Goal: Task Accomplishment & Management: Complete application form

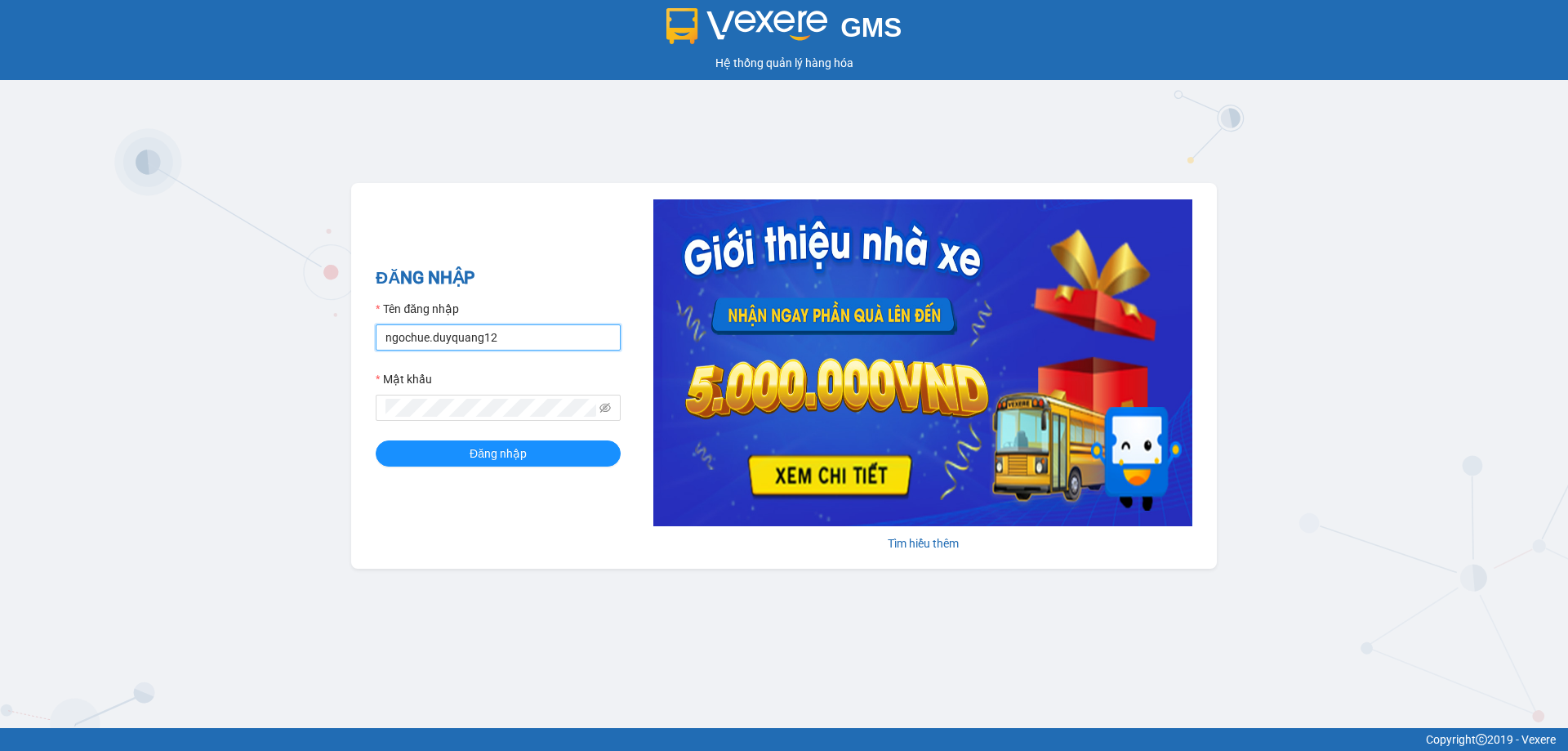
click at [528, 329] on input "ngochue.duyquang12" at bounding box center [498, 337] width 245 height 26
type input "nguyenmai.duyquang12"
click at [467, 452] on button "Đăng nhập" at bounding box center [498, 453] width 245 height 26
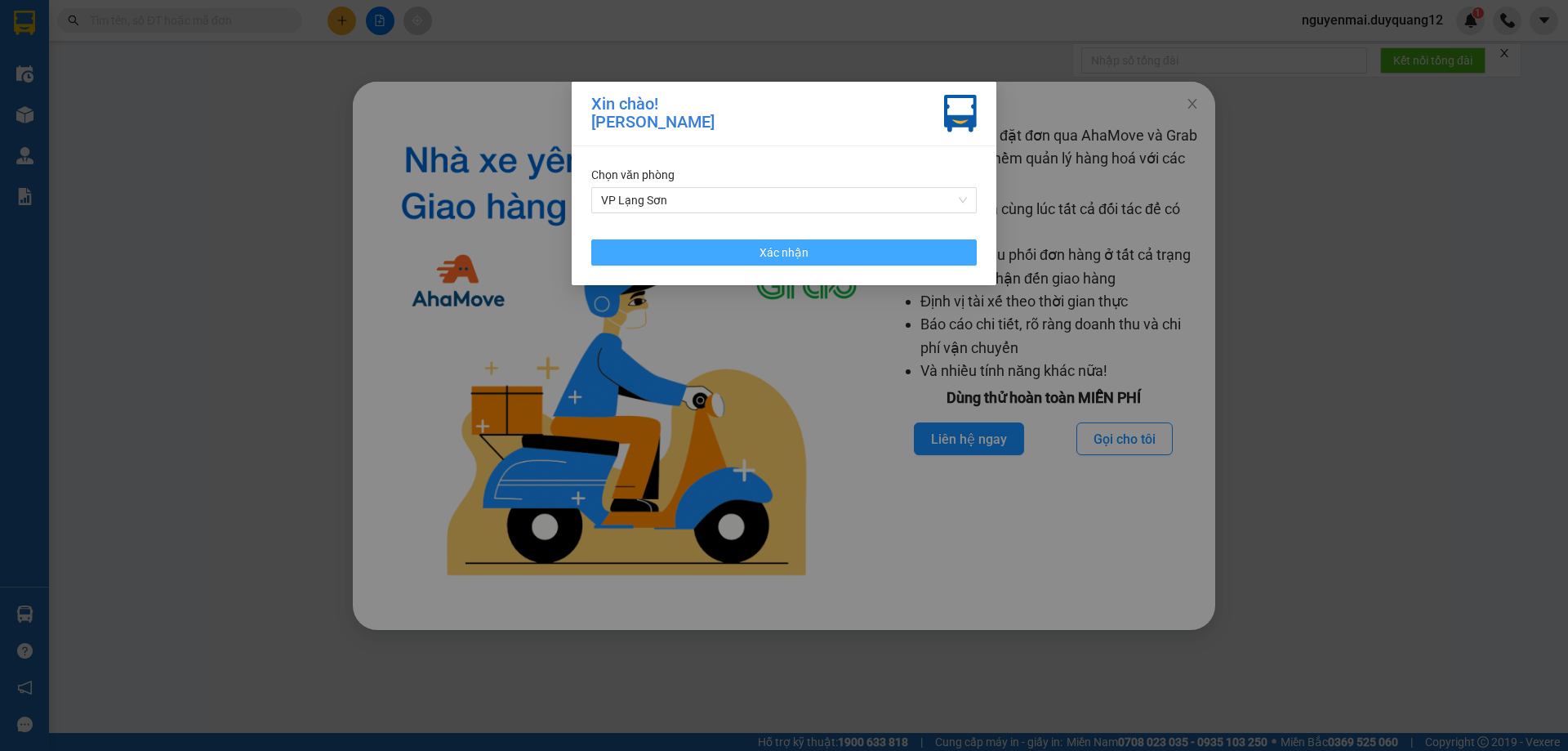
click at [829, 251] on button "Xác nhận" at bounding box center [784, 252] width 385 height 26
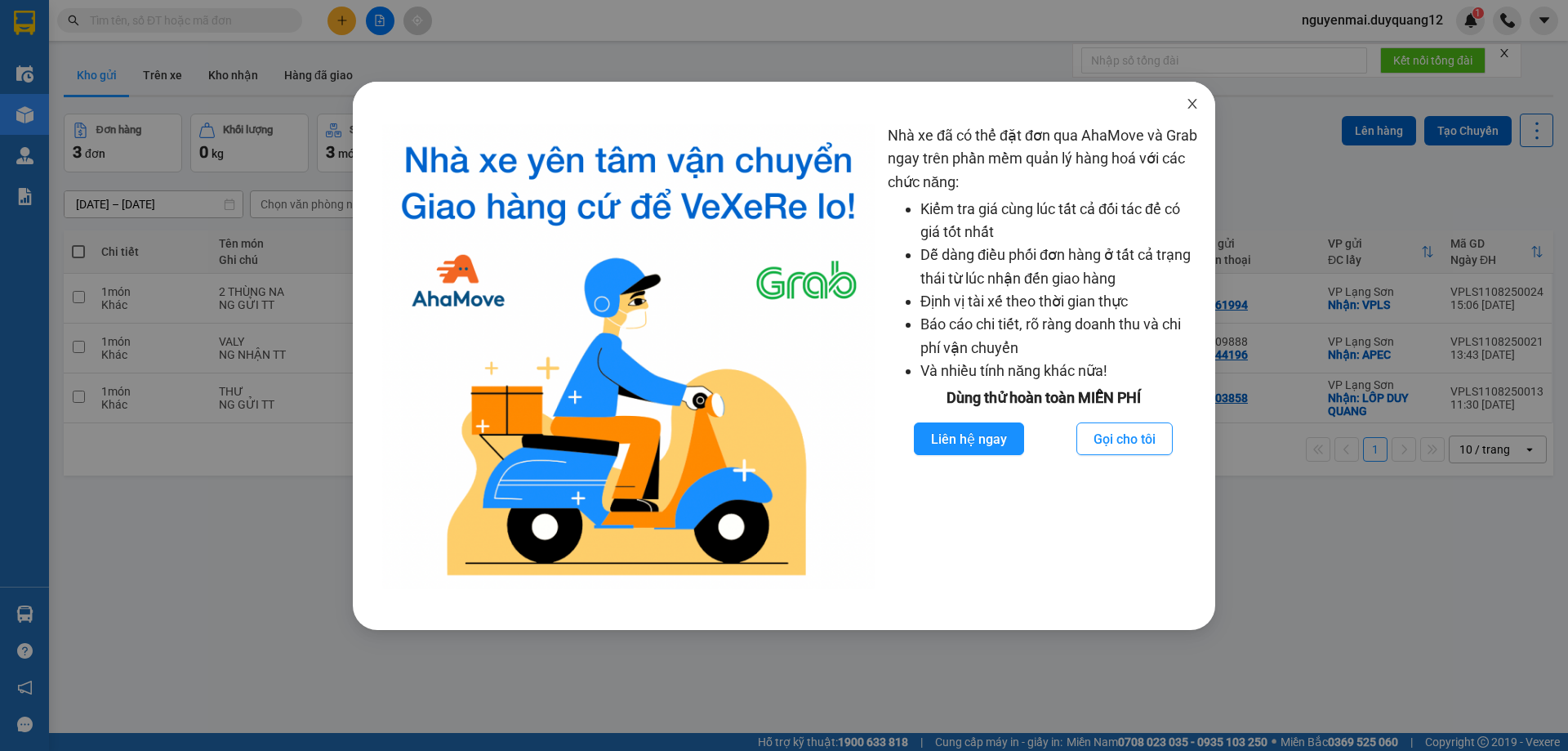
drag, startPoint x: 1198, startPoint y: 100, endPoint x: 1185, endPoint y: 104, distance: 13.6
click at [1198, 100] on icon "close" at bounding box center [1192, 103] width 13 height 13
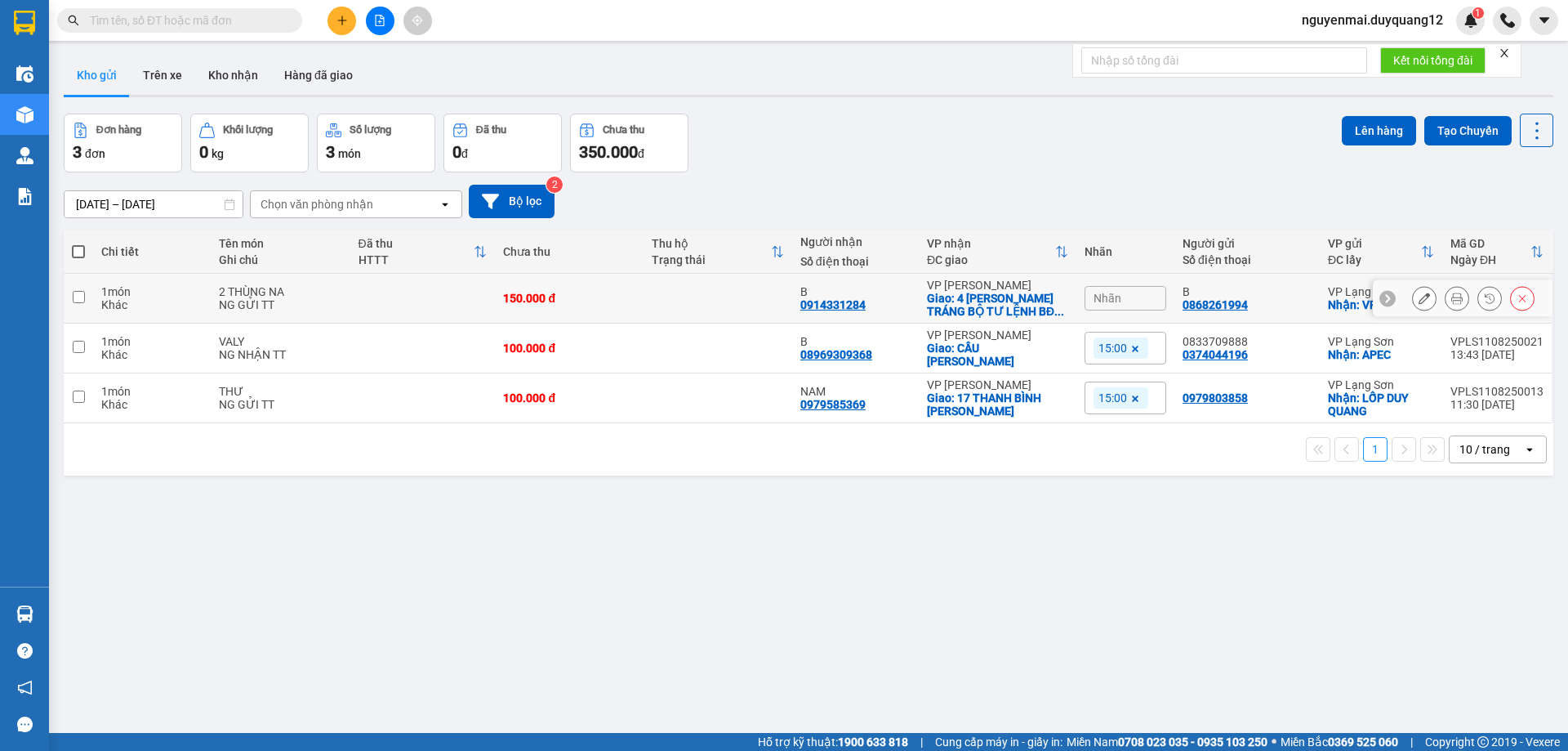
click at [1413, 305] on button at bounding box center [1424, 298] width 23 height 29
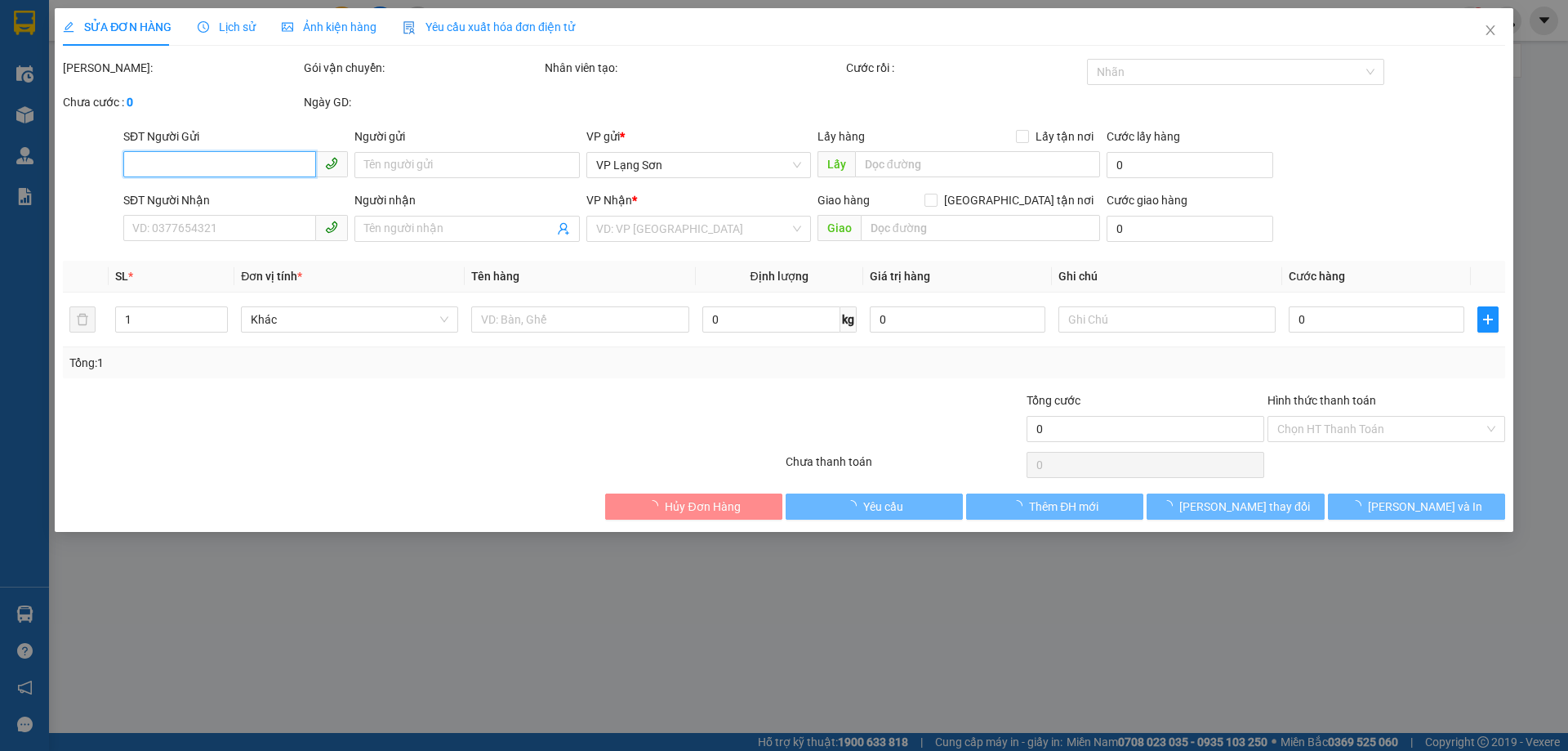
type input "0868261994"
type input "B"
checkbox input "true"
type input "VPLS"
type input "0914331284"
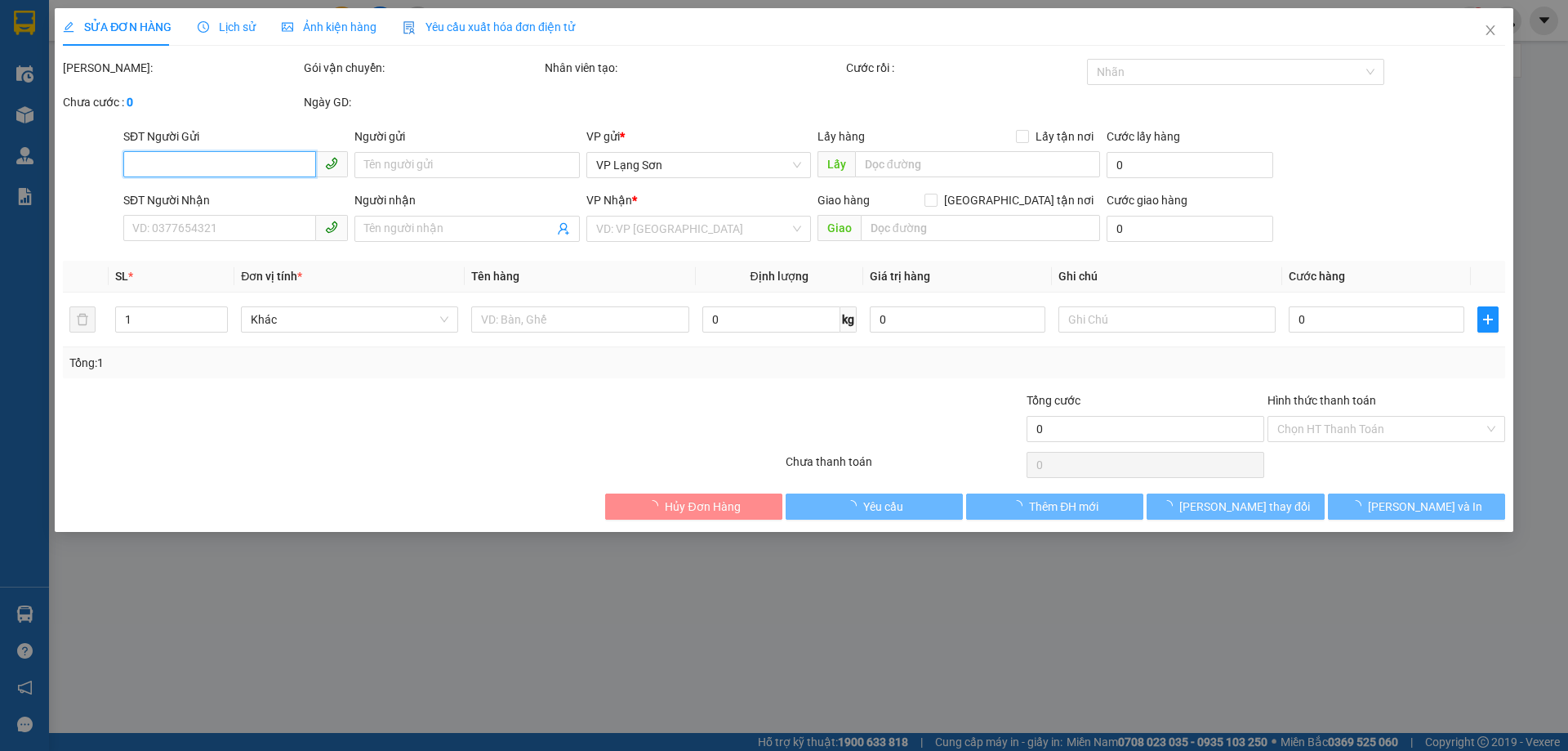
type input "B"
checkbox input "true"
type input "4 ĐINH CÔNG TRÁNG BỘ TƯ LỆNH BĐ BIÊN PHÒNG"
type input "150.000"
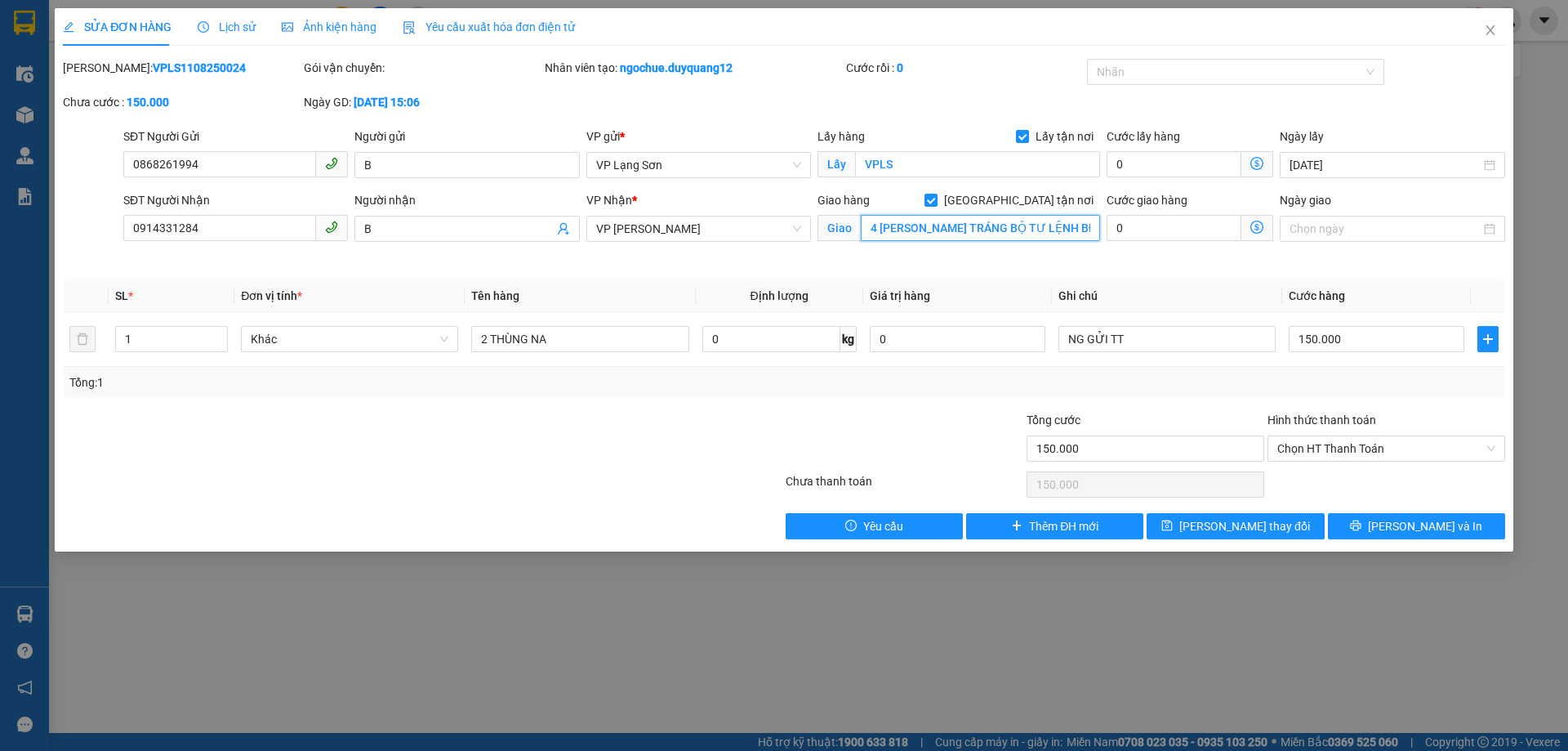
click at [1078, 233] on input "4 ĐINH CÔNG TRÁNG BỘ TƯ LỆNH BĐ BIÊN PHÒNG" at bounding box center [980, 228] width 240 height 26
click at [1211, 525] on button "Lưu thay đổi" at bounding box center [1235, 526] width 177 height 26
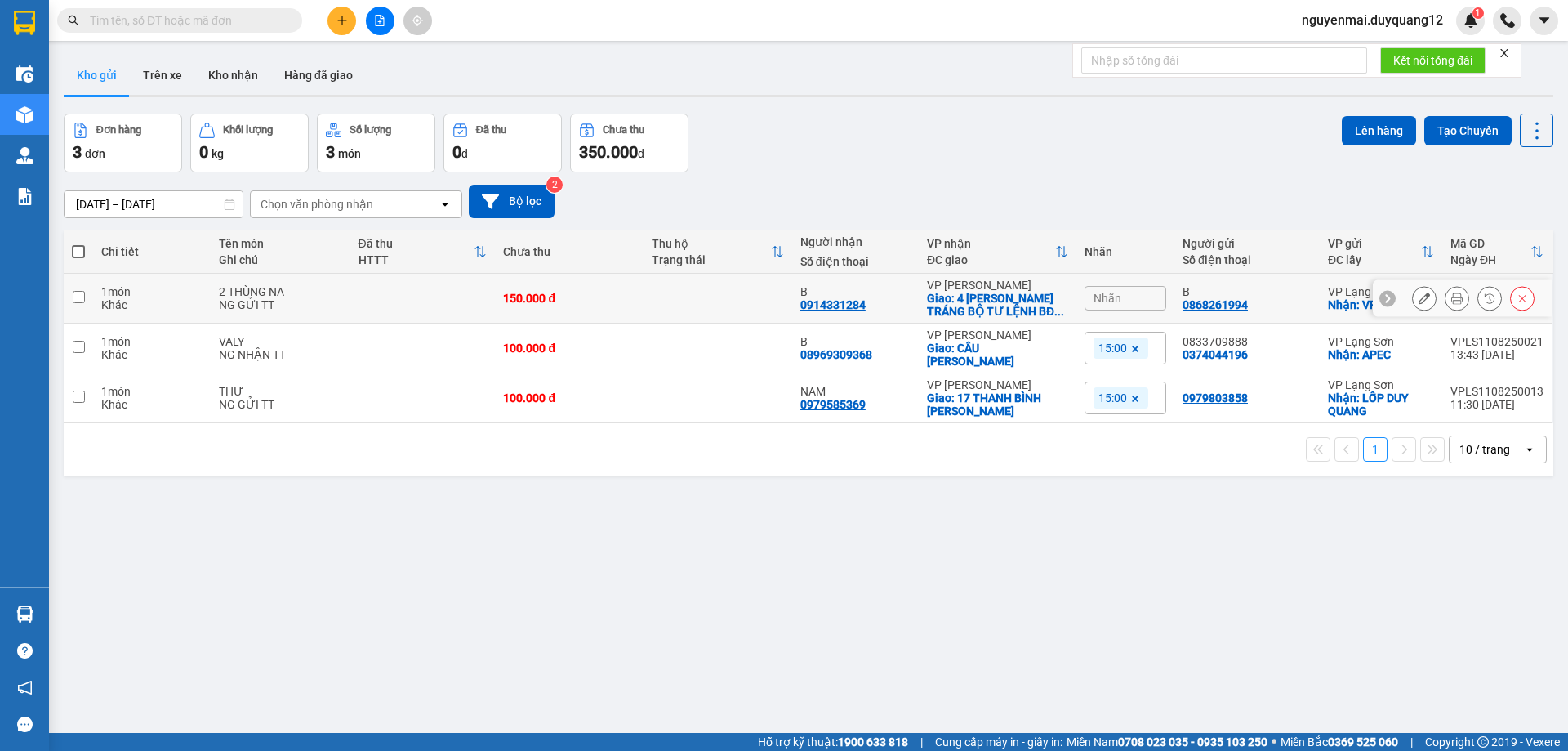
click at [1419, 299] on icon at bounding box center [1424, 298] width 11 height 11
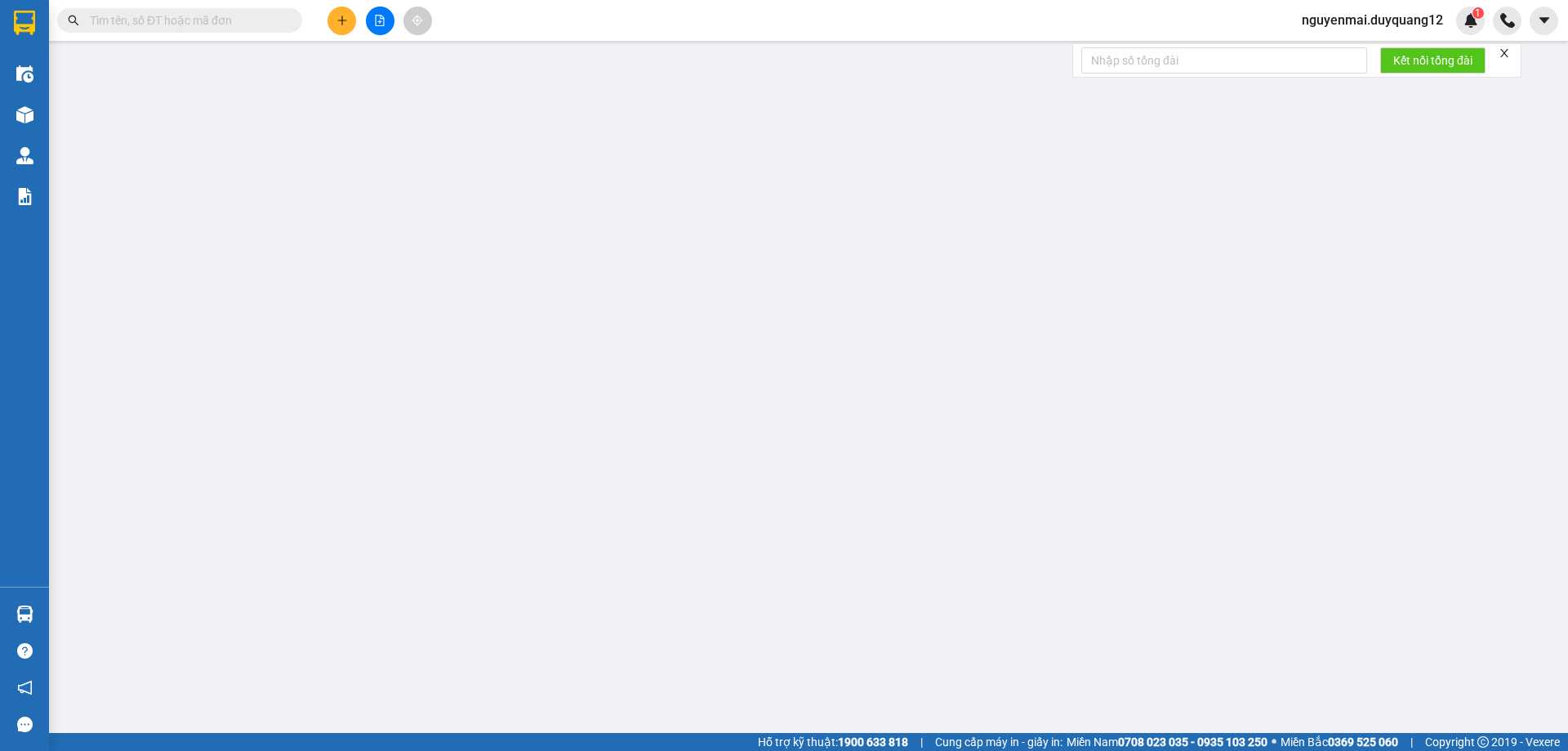
type input "0868261994"
type input "B"
checkbox input "true"
type input "VPLS"
type input "0914331284"
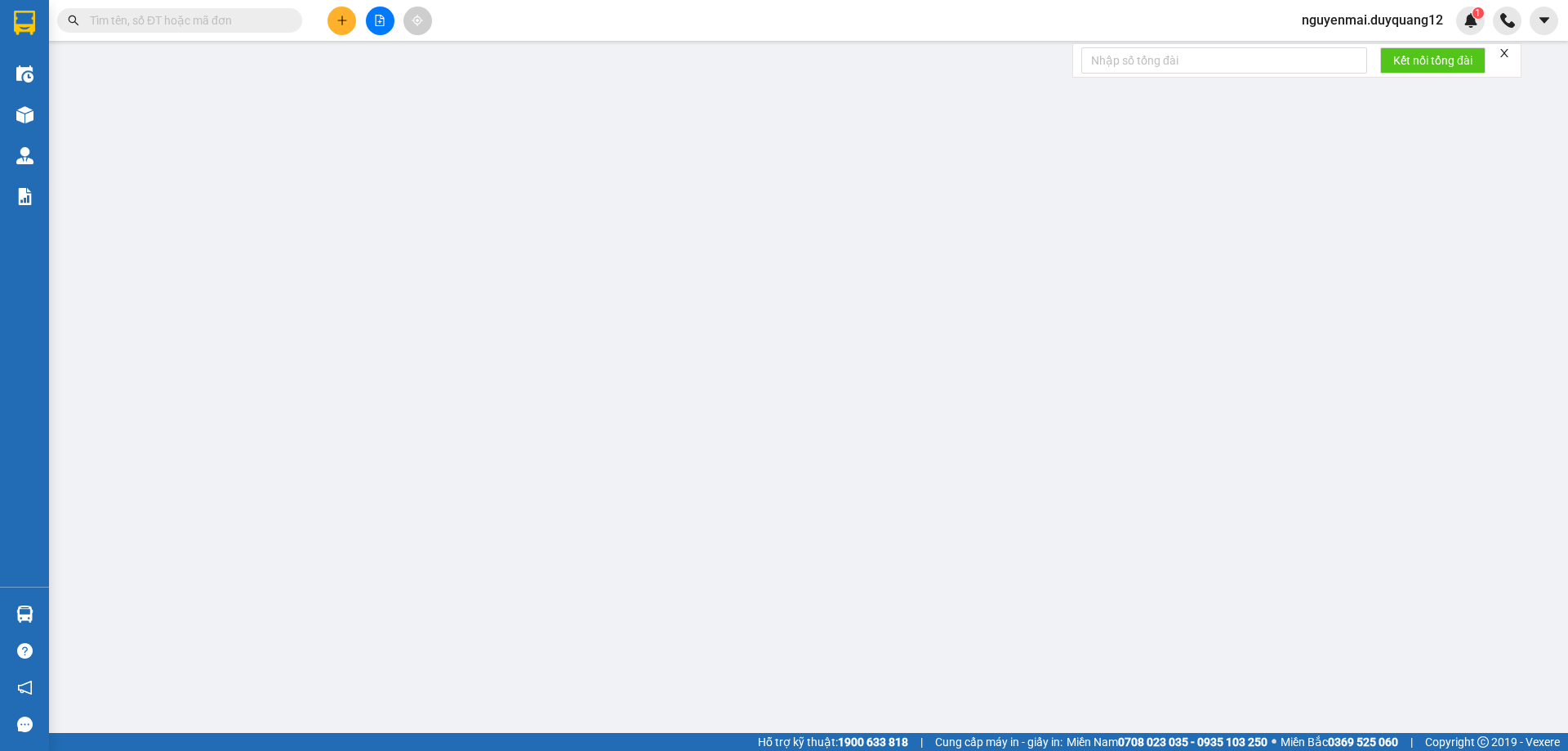
type input "B"
checkbox input "true"
type input "4 ĐINH CÔNG TRÁNG BỘ TƯ LỆNH BĐ BIÊN PHÒNG"
type input "150.000"
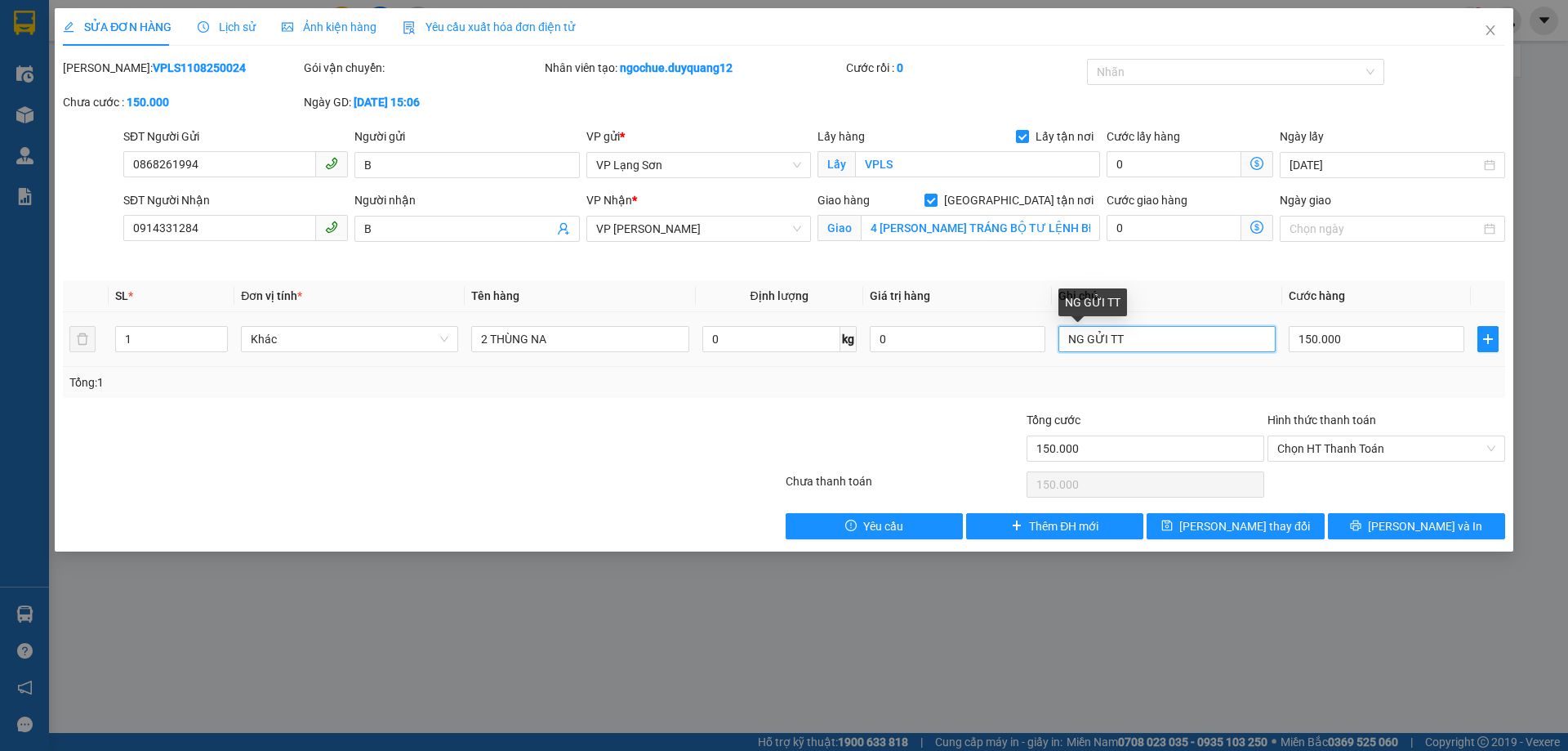
click at [1122, 333] on input "NG GỬI TT" at bounding box center [1167, 339] width 217 height 26
click at [1492, 440] on div "Chọn HT Thanh Toán" at bounding box center [1387, 449] width 238 height 26
type input "CK CTY 15H 08 [DATE]"
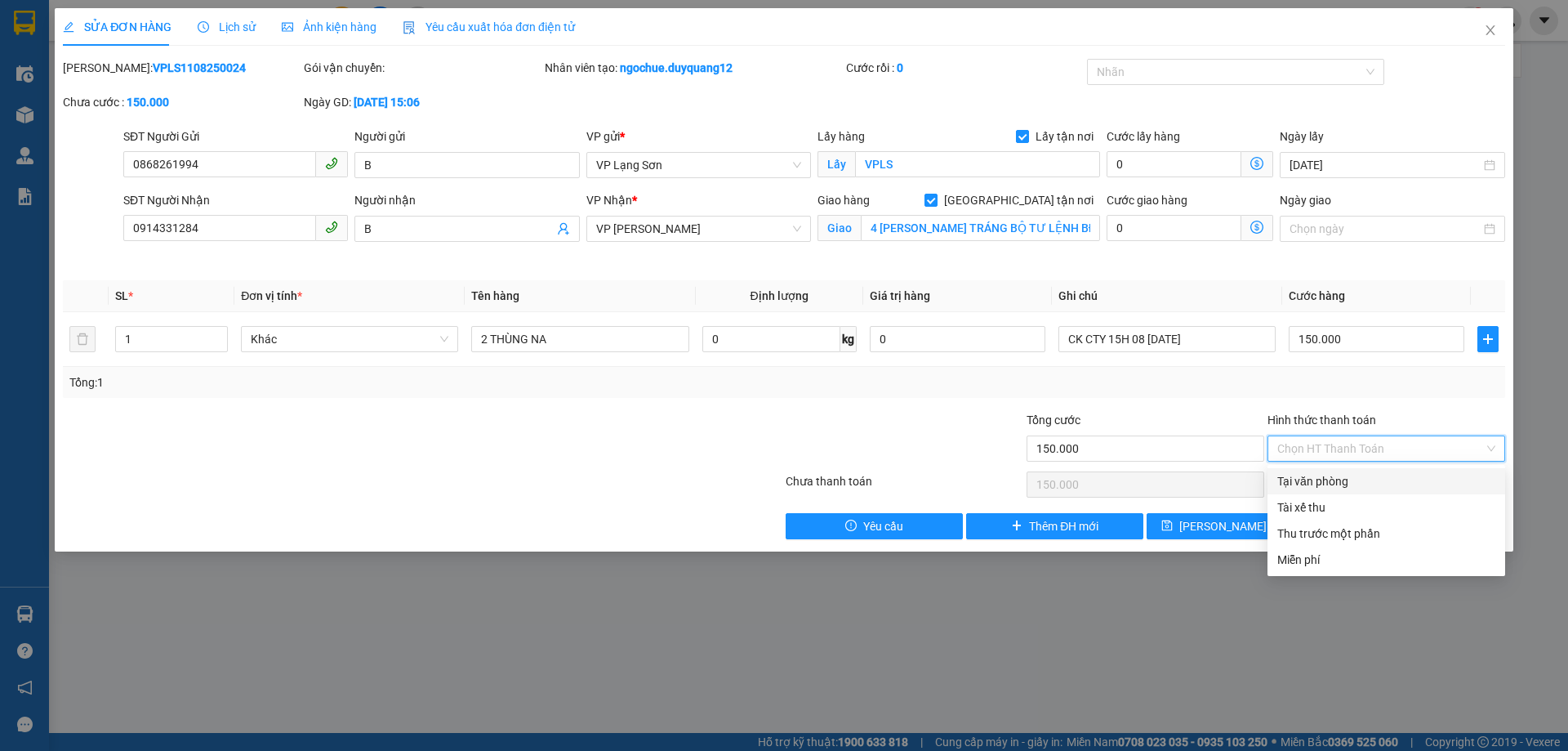
click at [1409, 484] on div "Tại văn phòng" at bounding box center [1386, 481] width 218 height 18
type input "0"
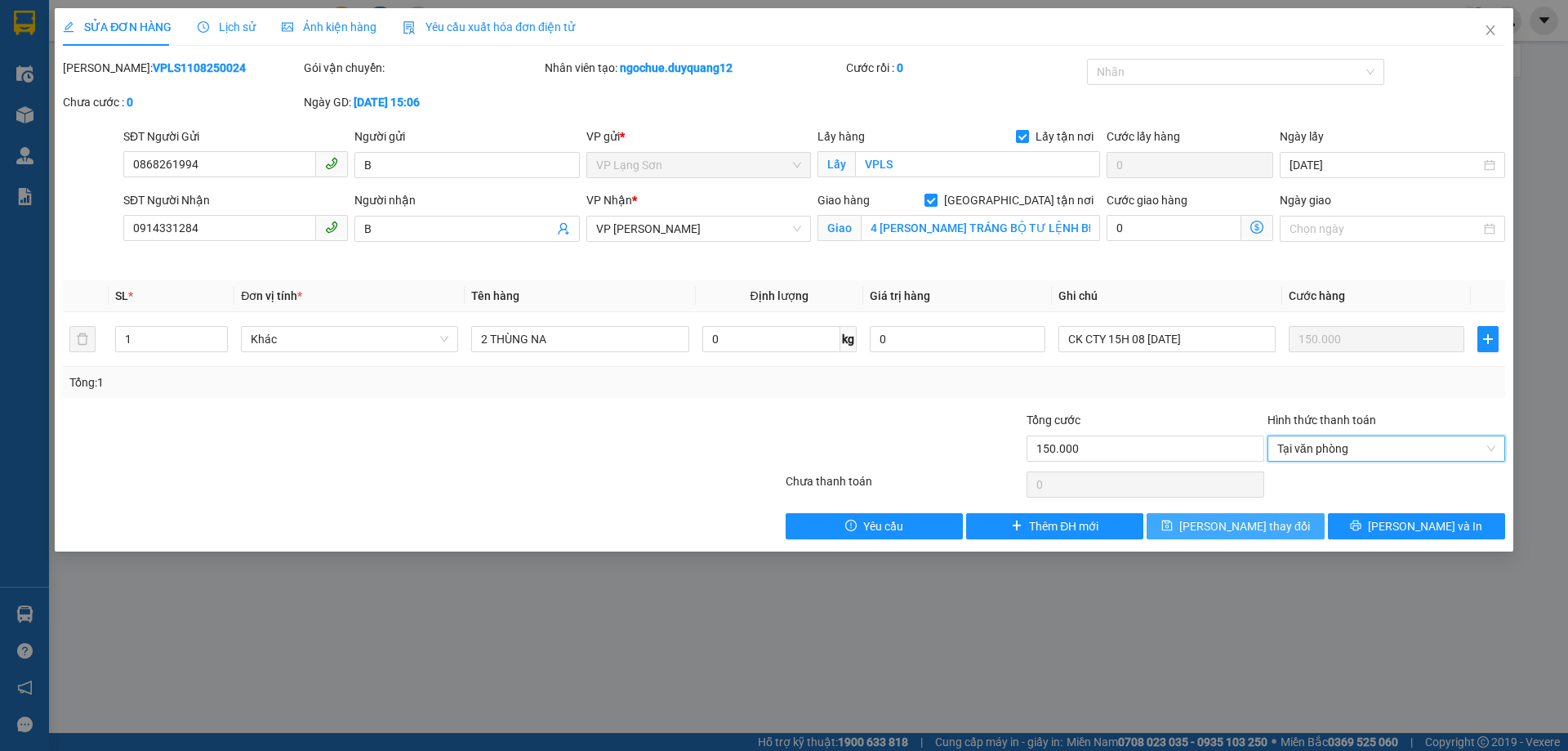
click at [1258, 527] on span "Lưu thay đổi" at bounding box center [1245, 526] width 131 height 18
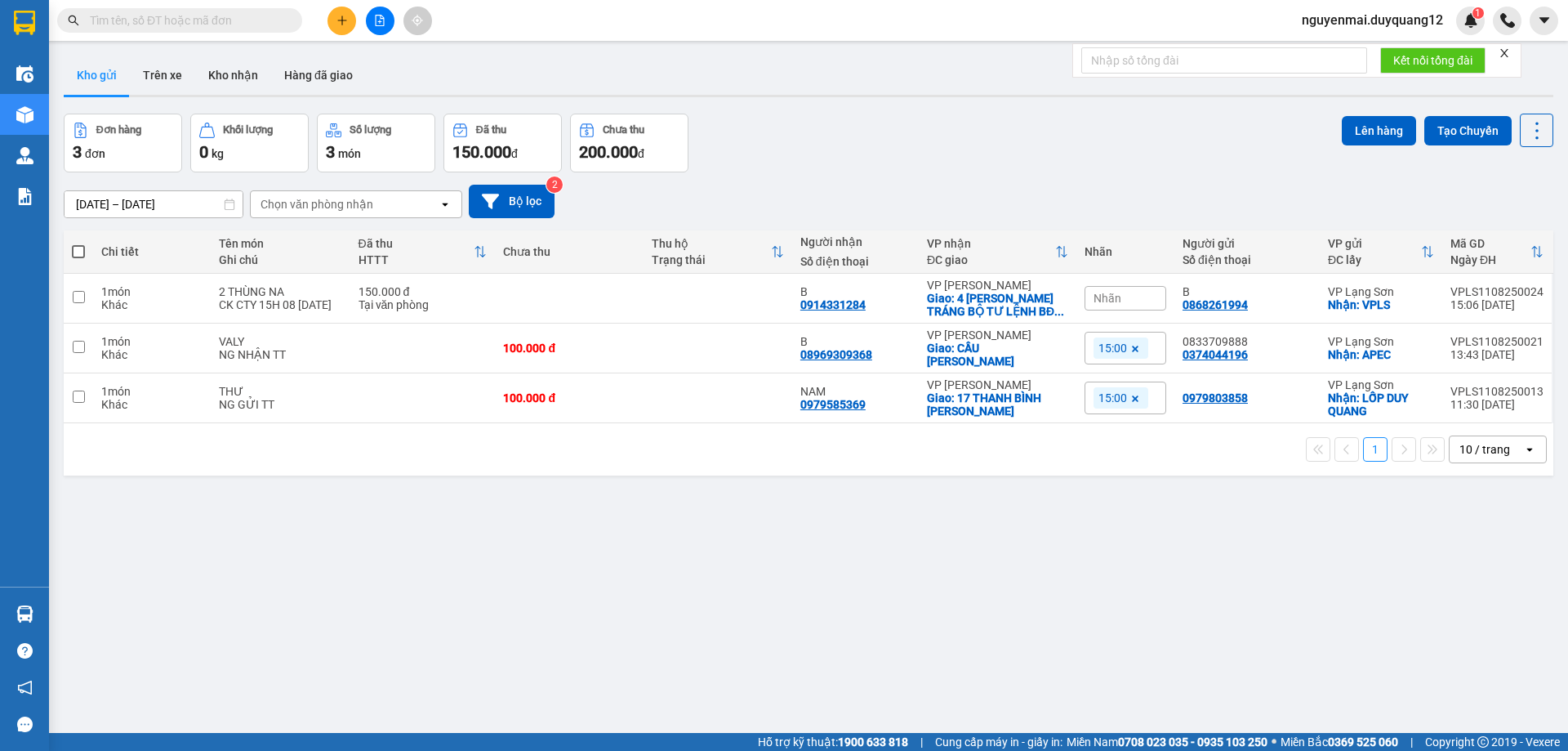
click at [1094, 169] on div "Đơn hàng 3 đơn Khối lượng 0 kg Số lượng 3 món Đã thu 150.000 đ Chưa thu 200.000…" at bounding box center [808, 143] width 1490 height 59
click at [1129, 291] on div "Nhãn" at bounding box center [1125, 298] width 82 height 25
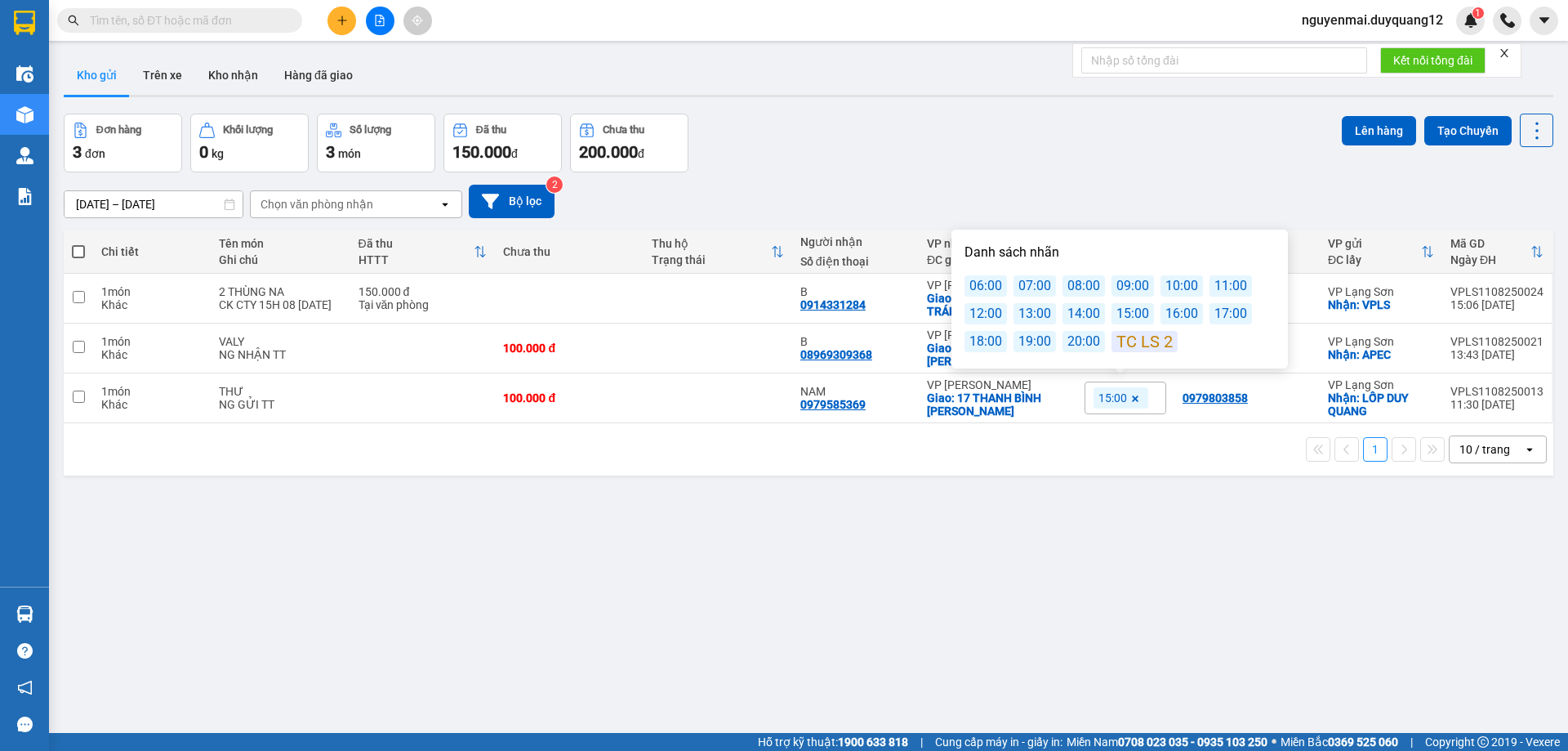
click at [1171, 311] on div "16:00" at bounding box center [1182, 313] width 42 height 21
click at [1143, 178] on div "09/08/2025 – 11/08/2025 Press the down arrow key to interact with the calendar …" at bounding box center [808, 201] width 1490 height 58
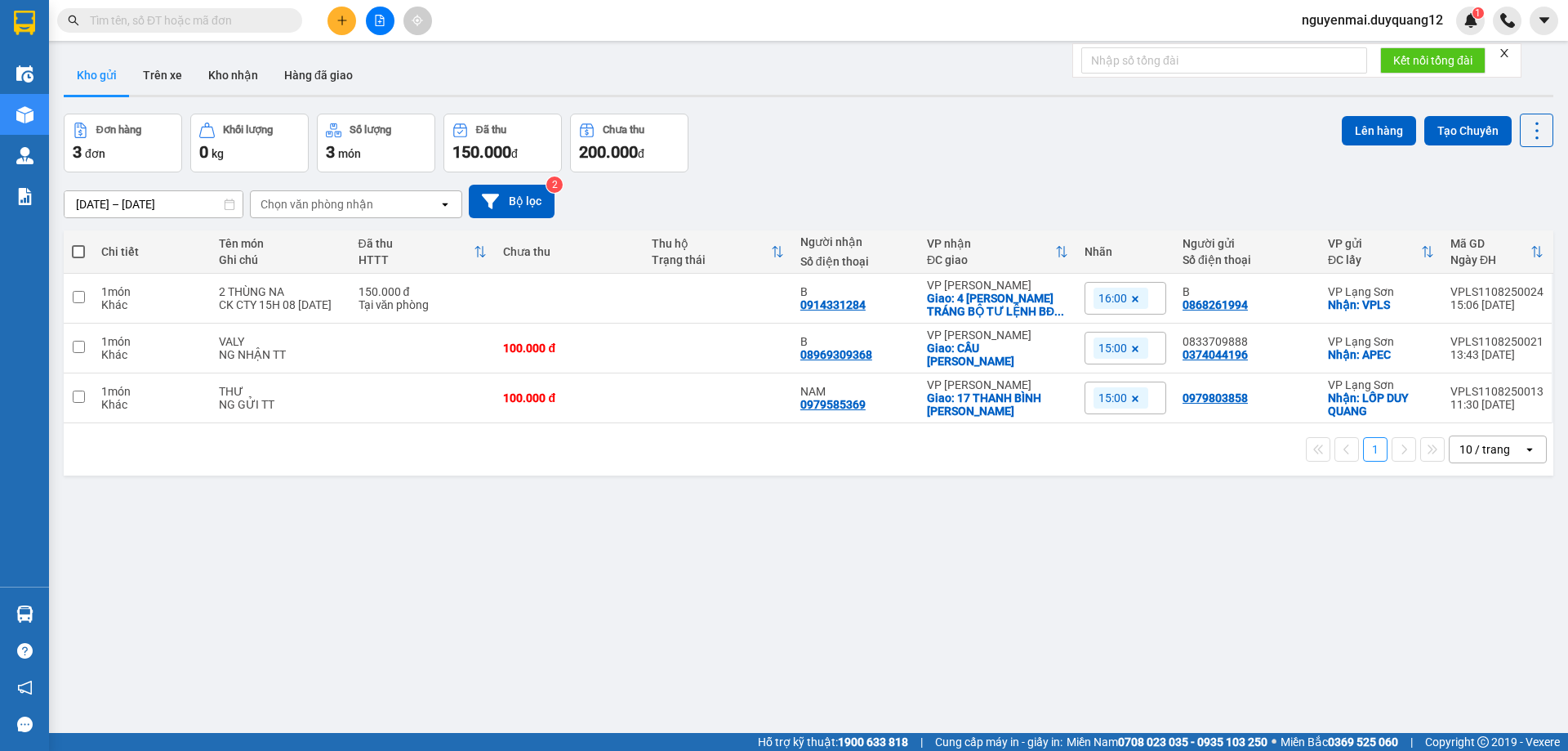
click at [162, 25] on input "text" at bounding box center [186, 20] width 193 height 18
paste input "0915986929"
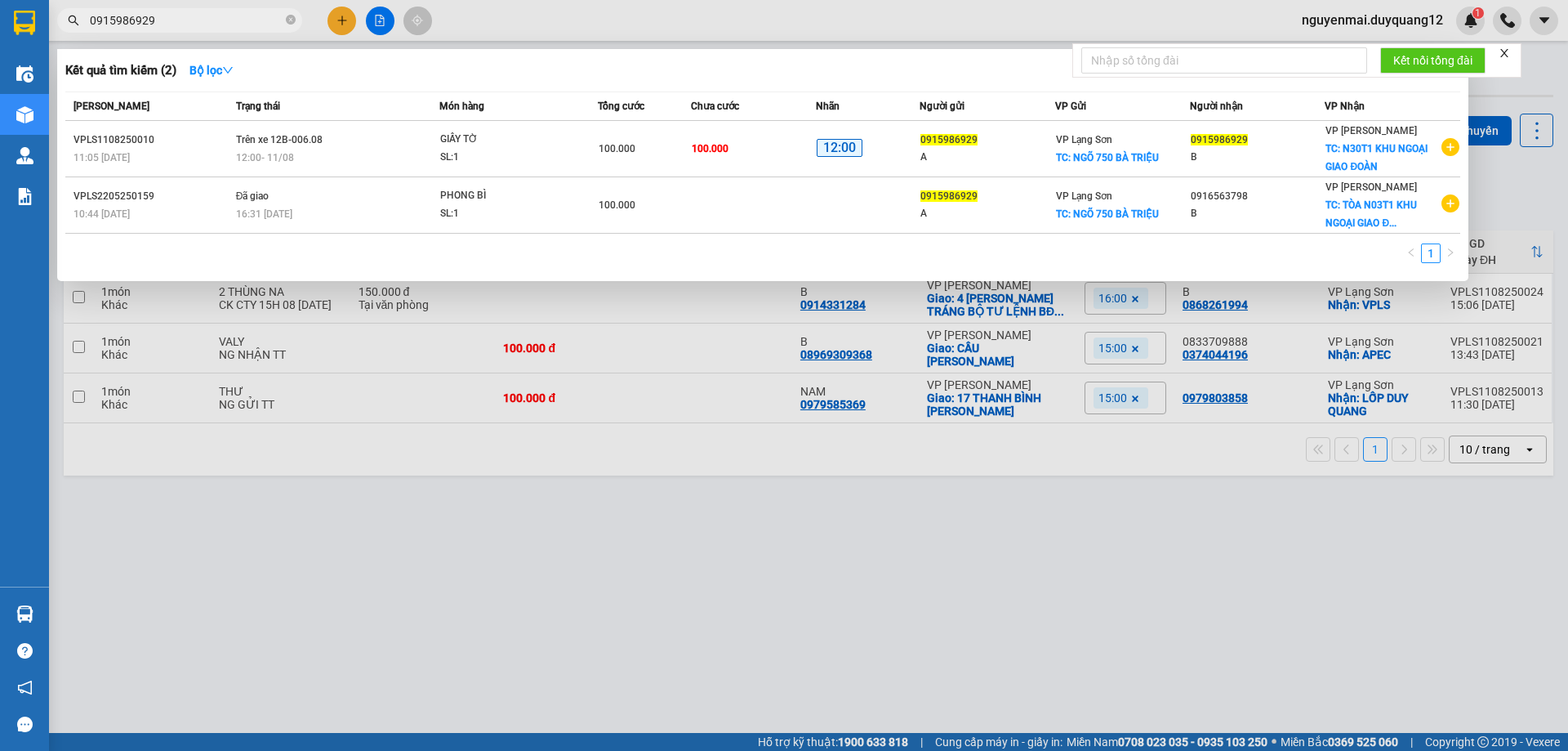
type input "0915986929"
click at [322, 510] on div at bounding box center [784, 375] width 1568 height 751
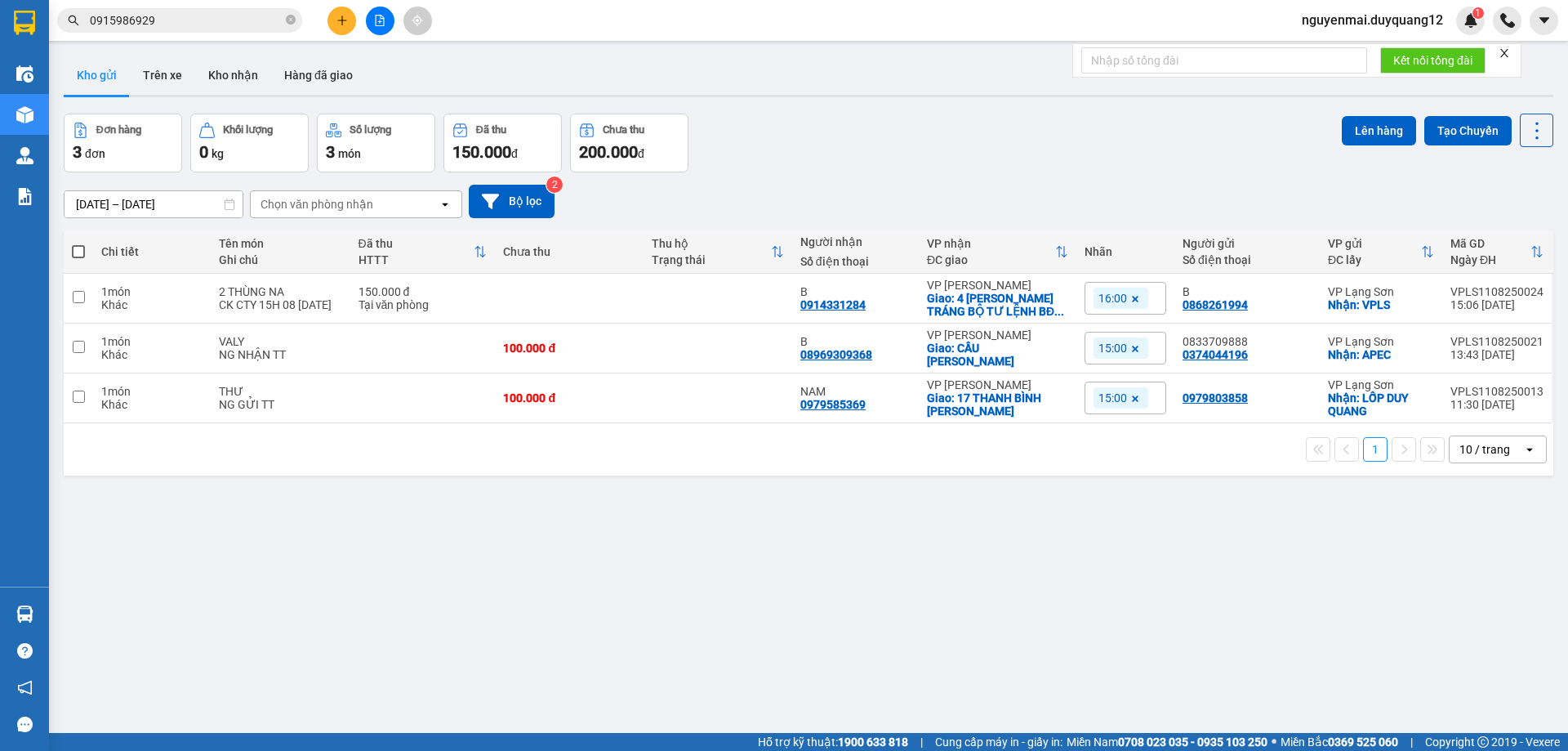
click at [203, 28] on input "0915986929" at bounding box center [186, 20] width 193 height 18
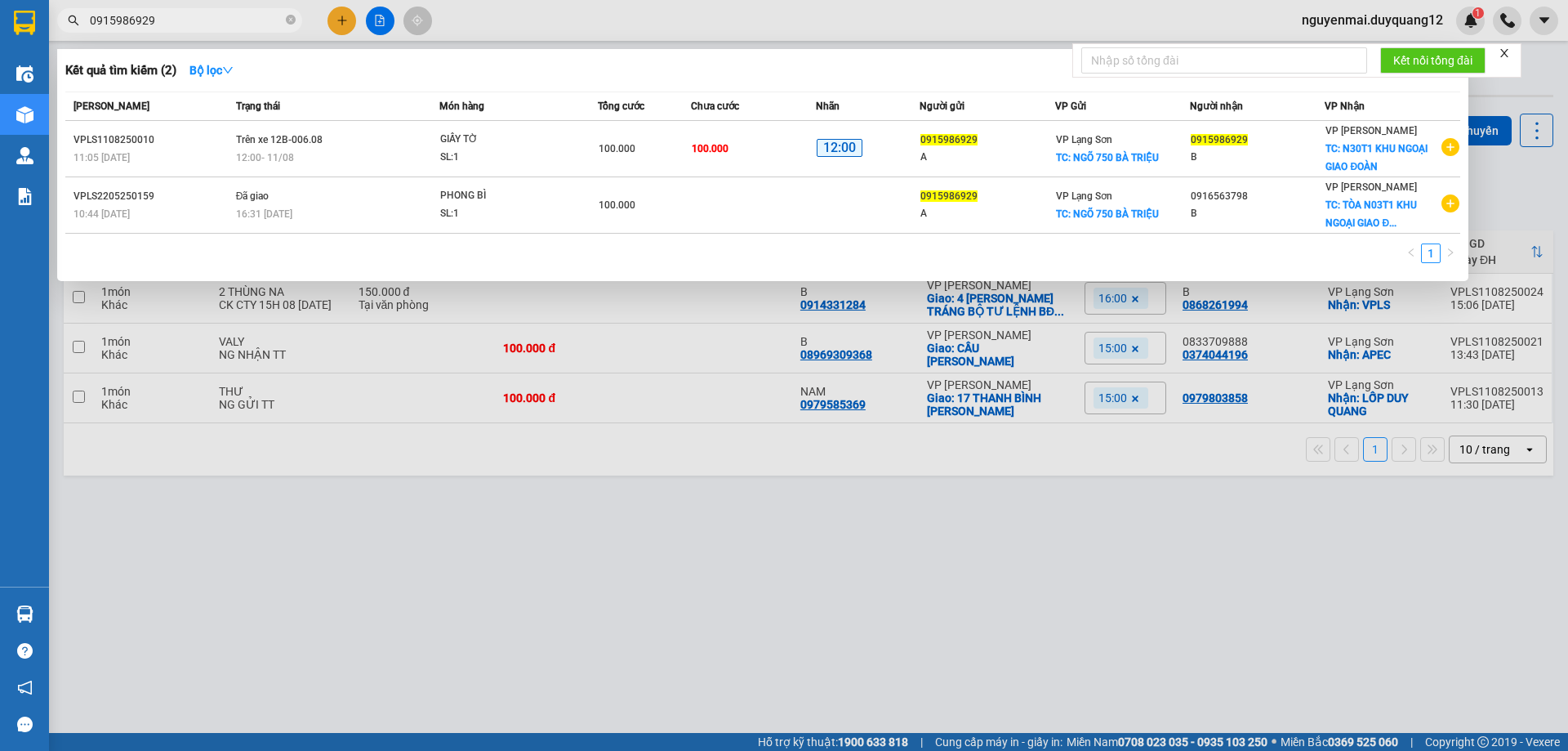
click at [199, 27] on input "0915986929" at bounding box center [186, 20] width 193 height 18
click at [198, 27] on input "0915986929" at bounding box center [186, 20] width 193 height 18
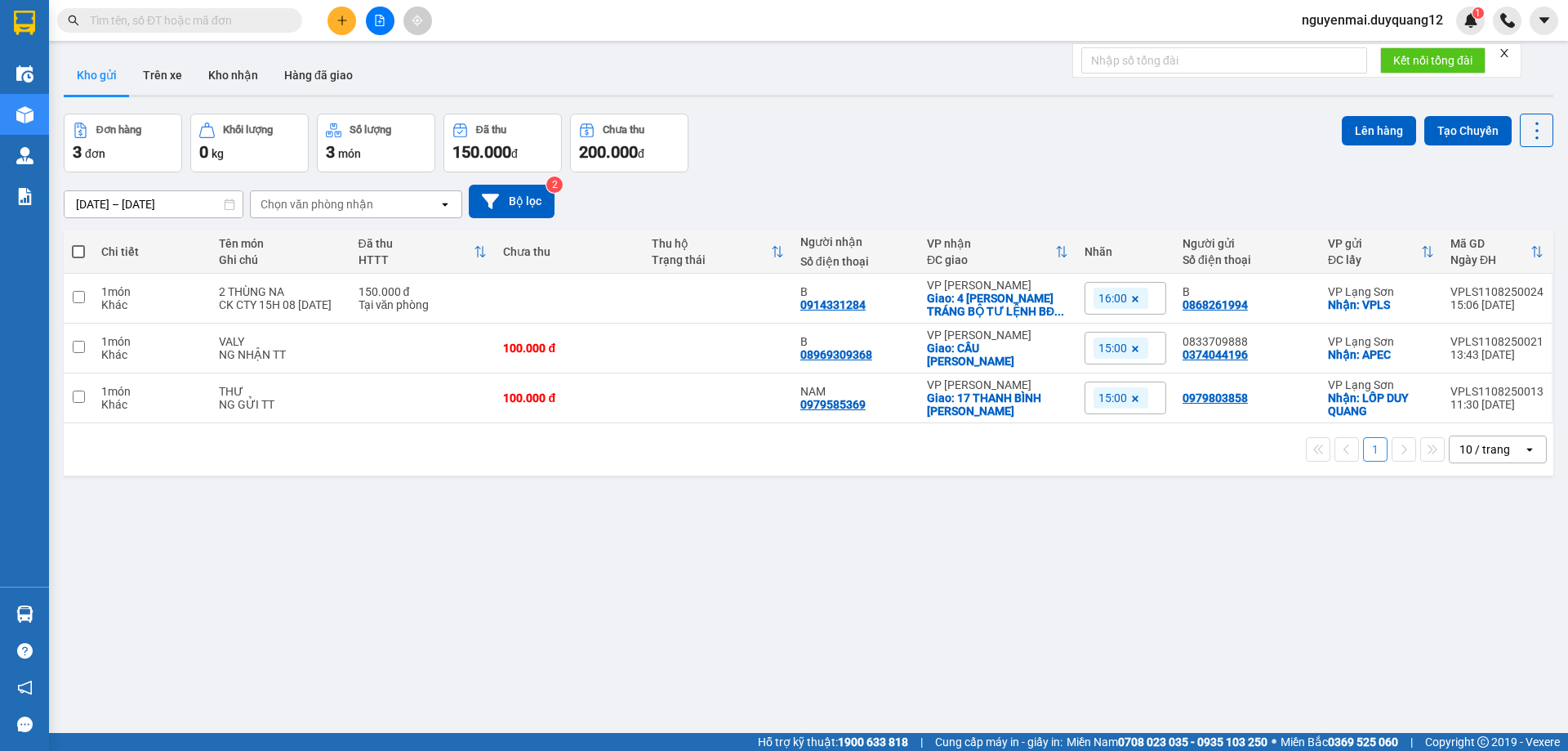
paste input "0912191789"
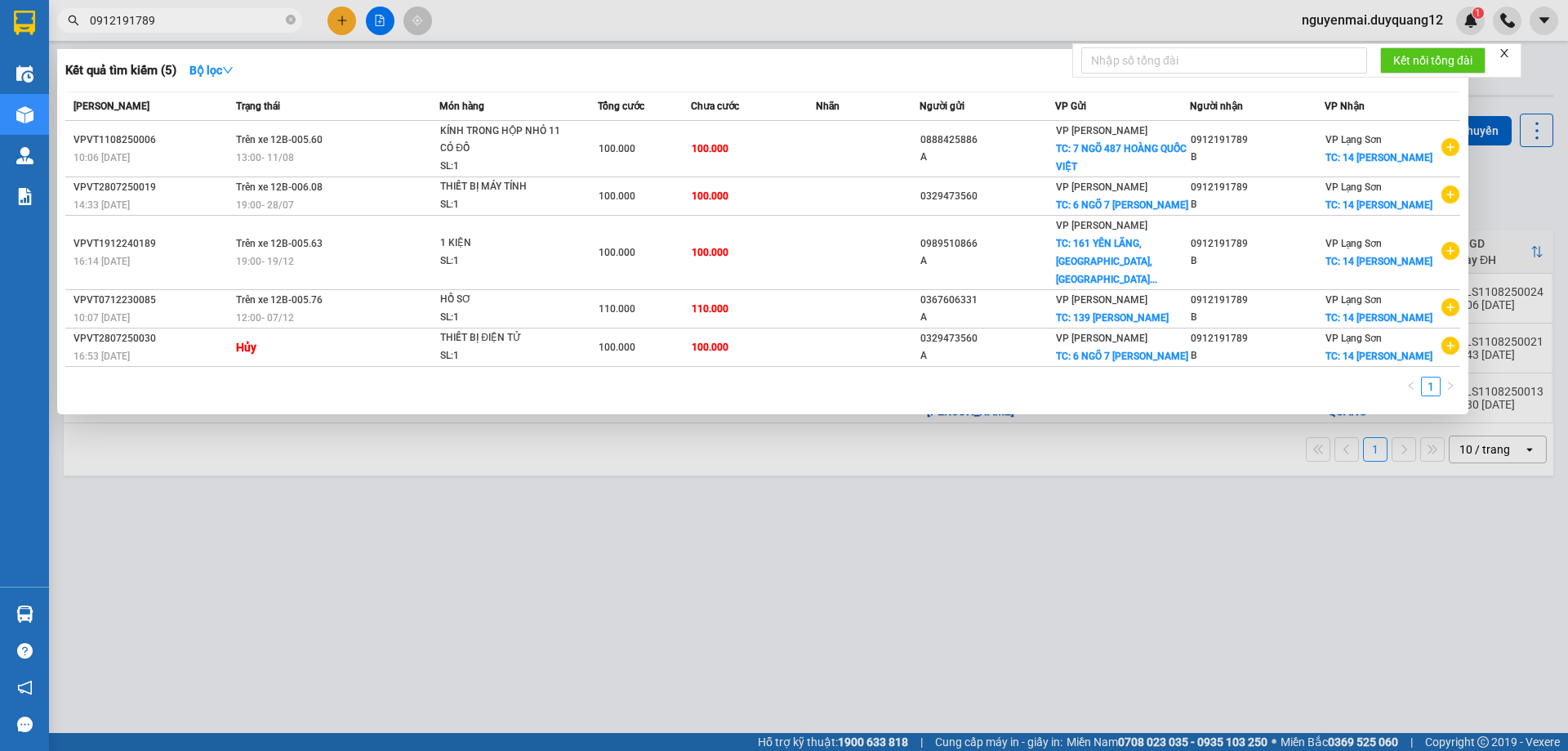
type input "0912191789"
click at [1529, 227] on div at bounding box center [784, 375] width 1568 height 751
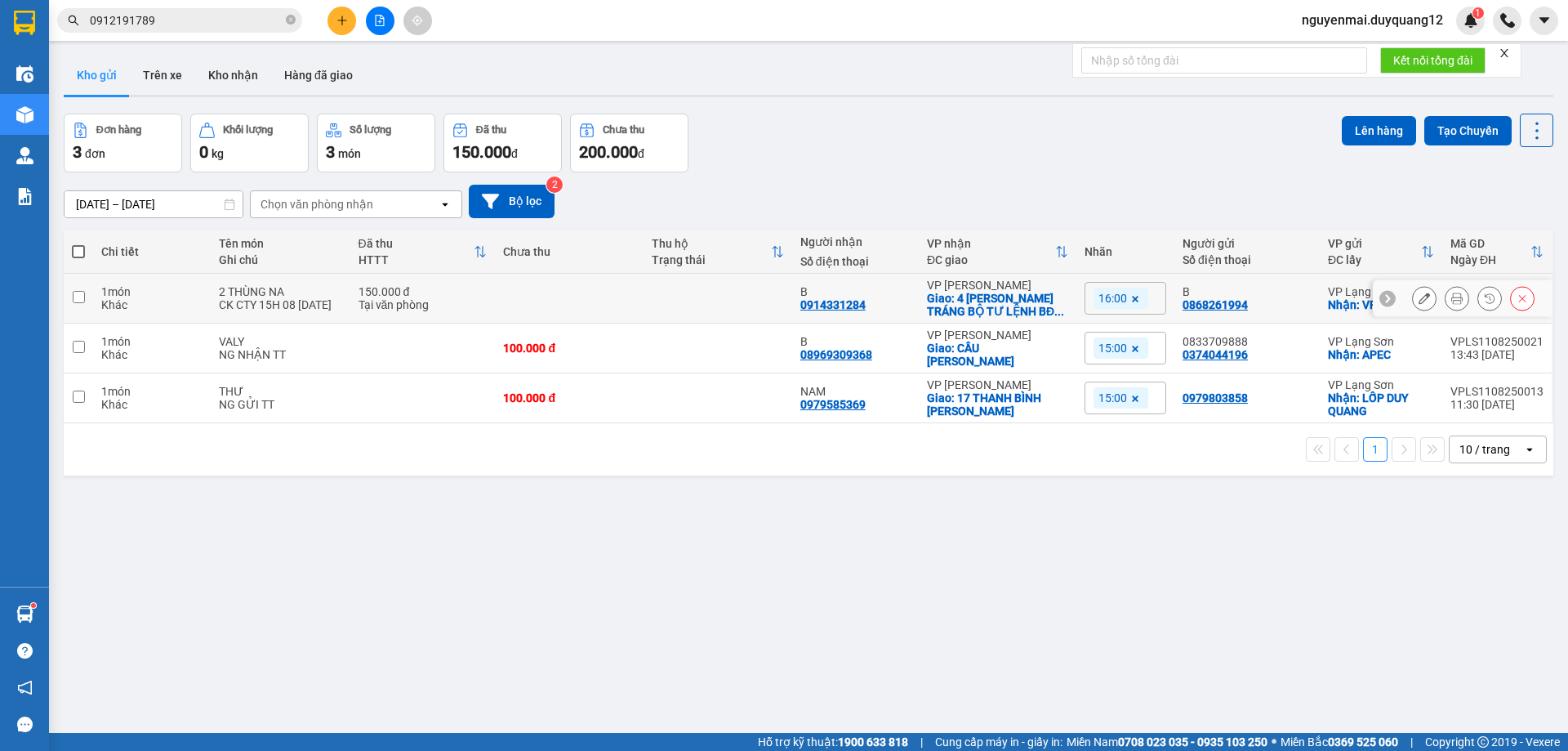
click at [75, 297] on input "checkbox" at bounding box center [78, 297] width 12 height 12
checkbox input "true"
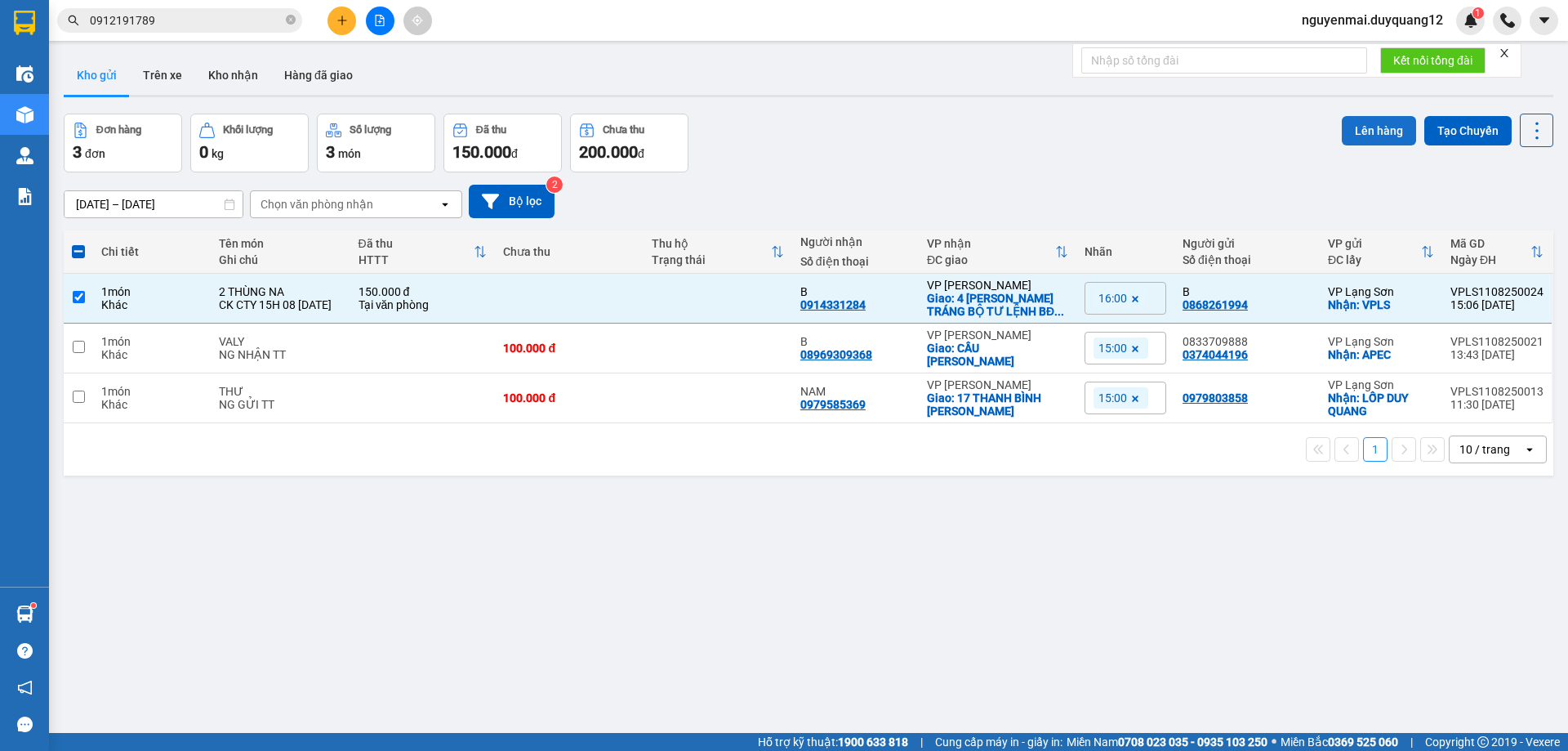
drag, startPoint x: 1342, startPoint y: 123, endPoint x: 1331, endPoint y: 126, distance: 11.4
click at [1342, 125] on button "Lên hàng" at bounding box center [1379, 131] width 75 height 29
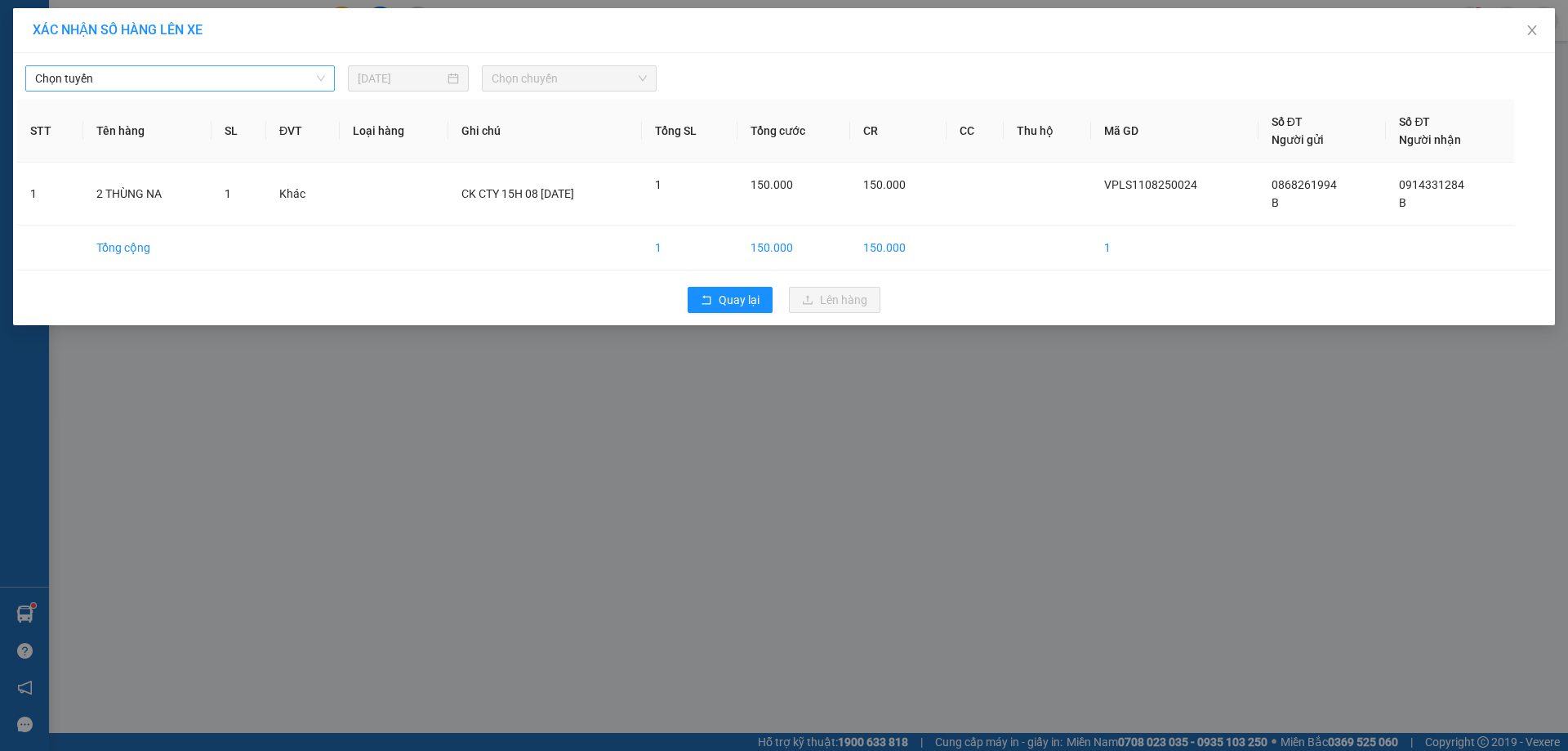
click at [322, 76] on span "Chọn tuyến" at bounding box center [180, 78] width 290 height 25
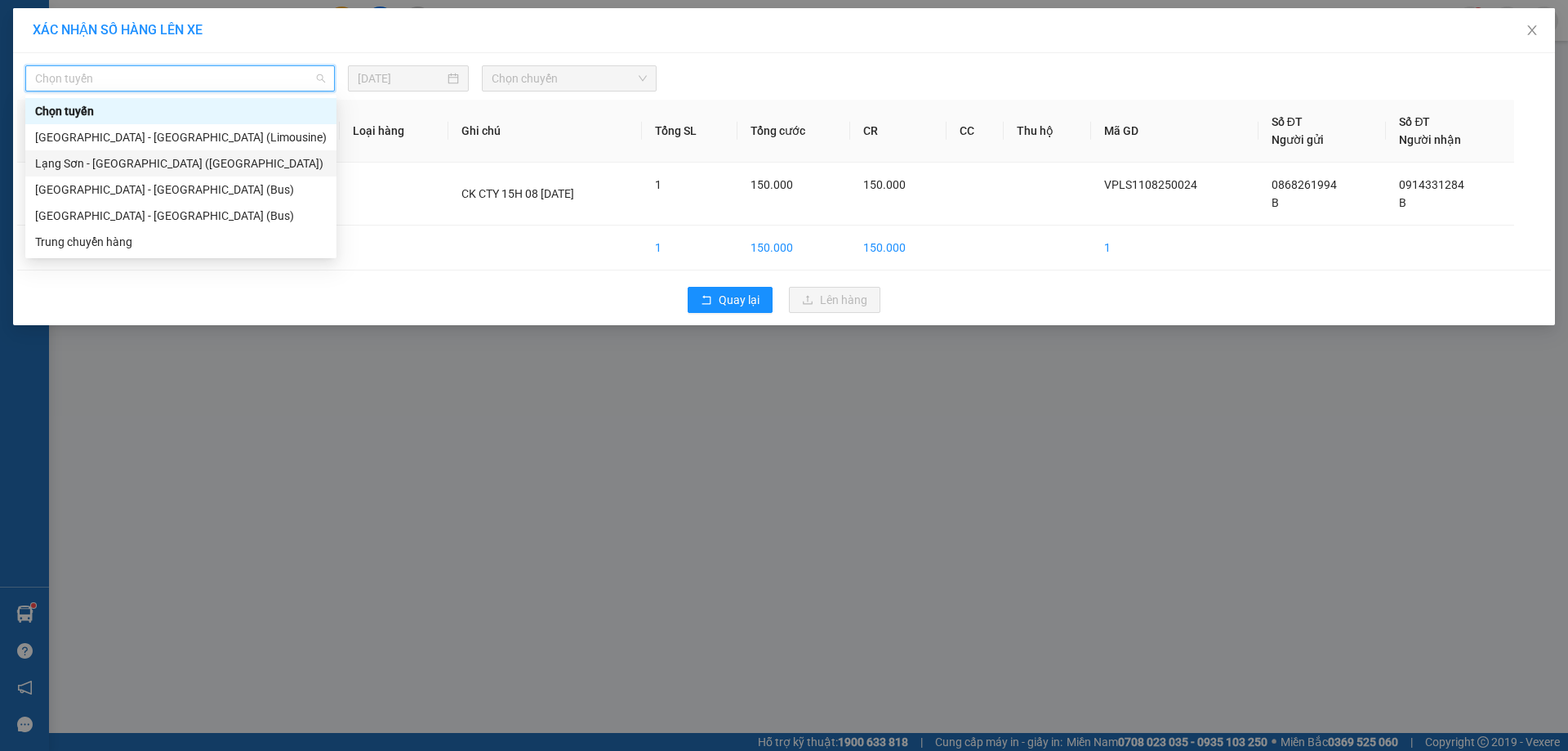
click at [255, 158] on div "Lạng Sơn - [GEOGRAPHIC_DATA] ([GEOGRAPHIC_DATA])" at bounding box center [181, 164] width 291 height 18
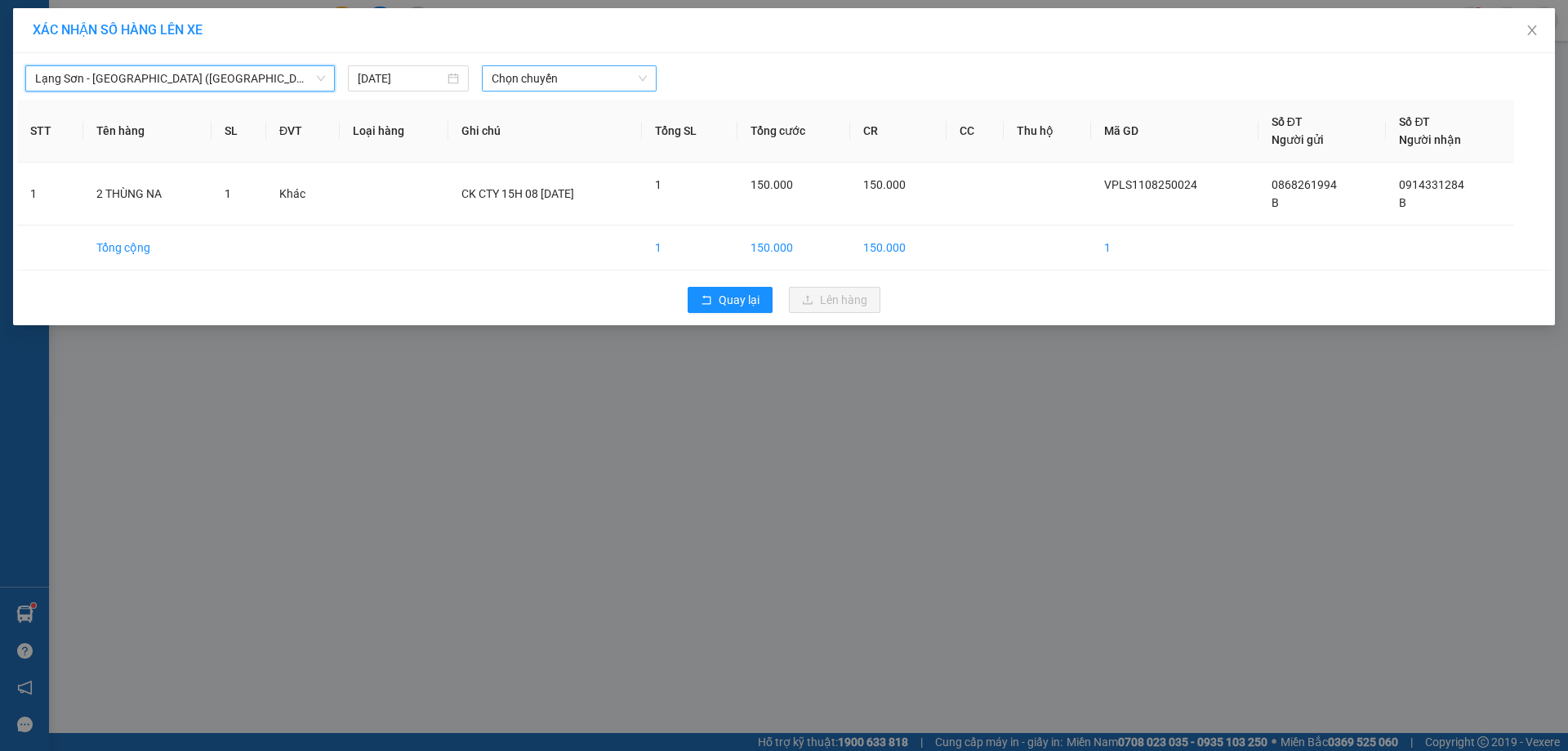
click at [647, 78] on span "Chọn chuyến" at bounding box center [569, 78] width 155 height 25
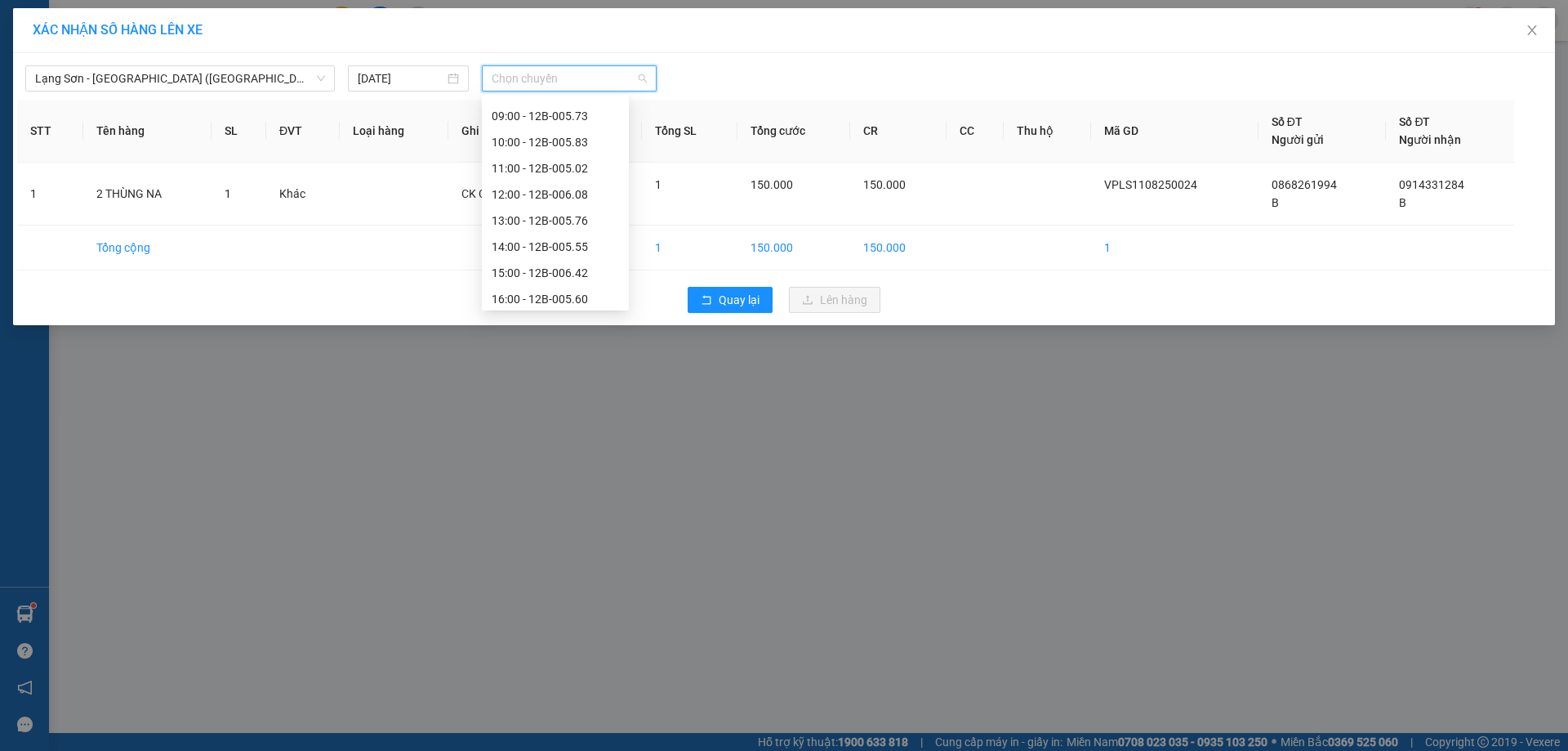
scroll to position [195, 0]
click at [597, 281] on div "16:00 - 12B-005.60" at bounding box center [556, 282] width 127 height 18
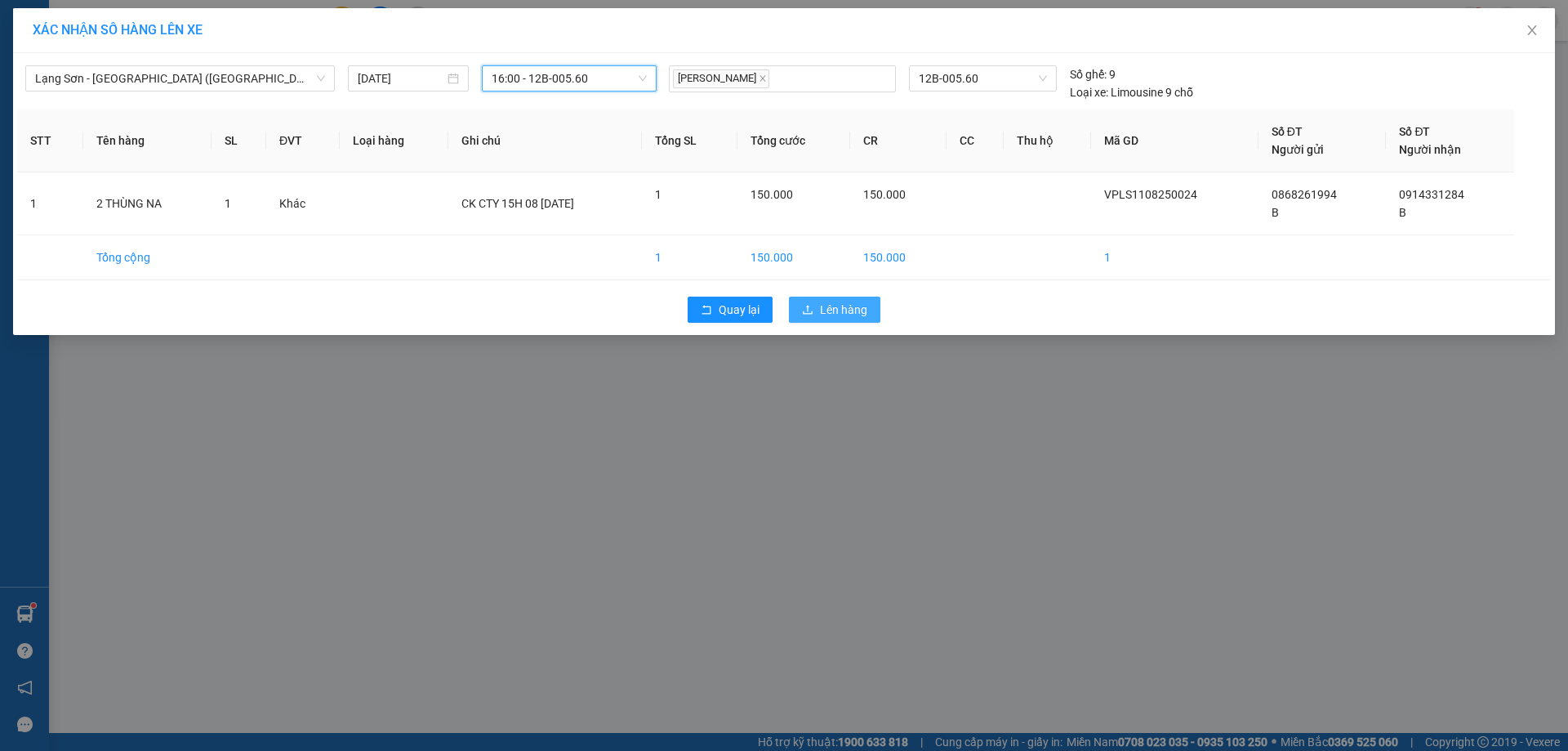
click at [827, 313] on span "Lên hàng" at bounding box center [843, 310] width 47 height 18
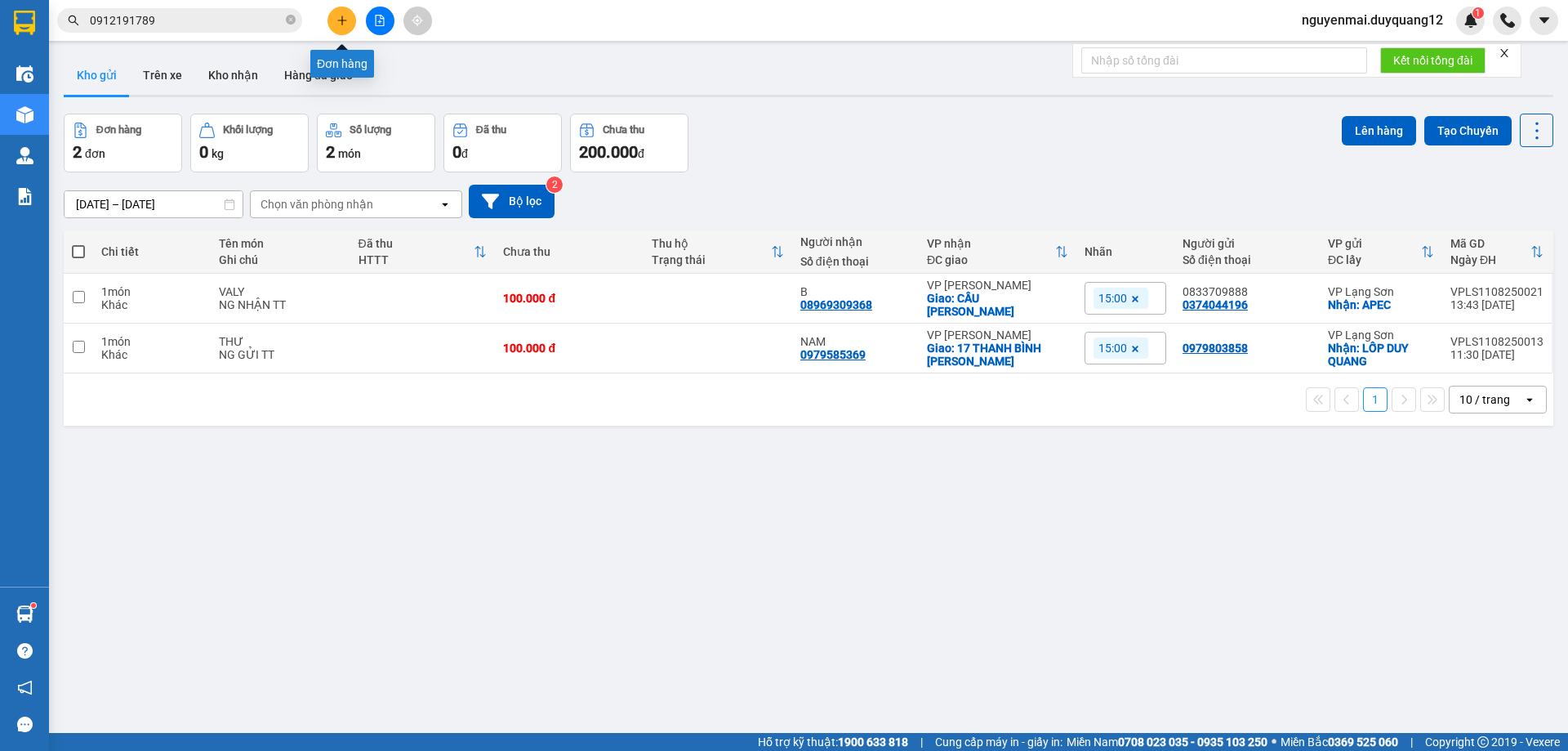
click at [330, 19] on button at bounding box center [341, 20] width 29 height 29
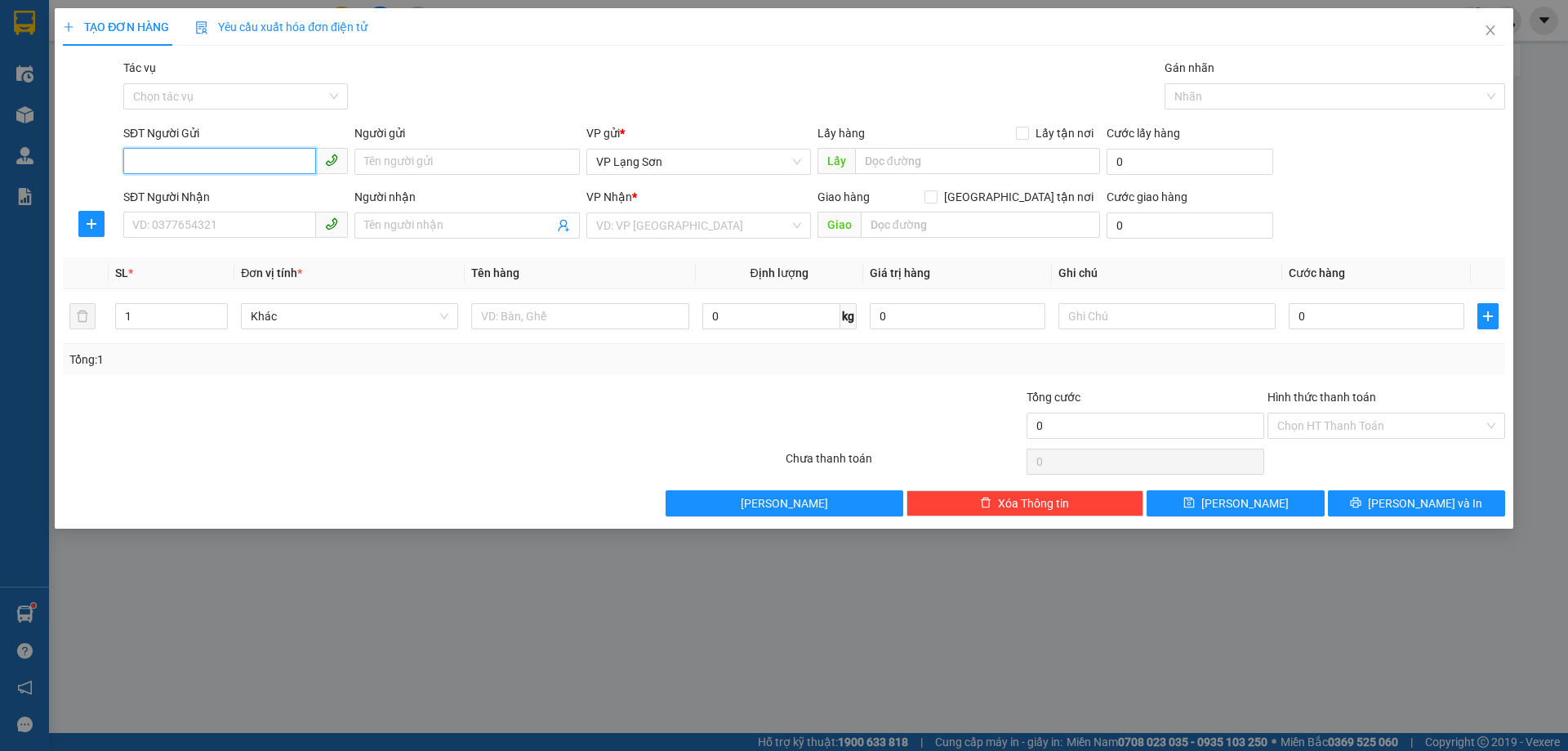
drag, startPoint x: 158, startPoint y: 169, endPoint x: 170, endPoint y: 154, distance: 19.2
paste input "0969388261"
type input "0969388261"
click at [895, 155] on input "text" at bounding box center [977, 160] width 245 height 26
type input "CC BẬT LỬA LONG HOA"
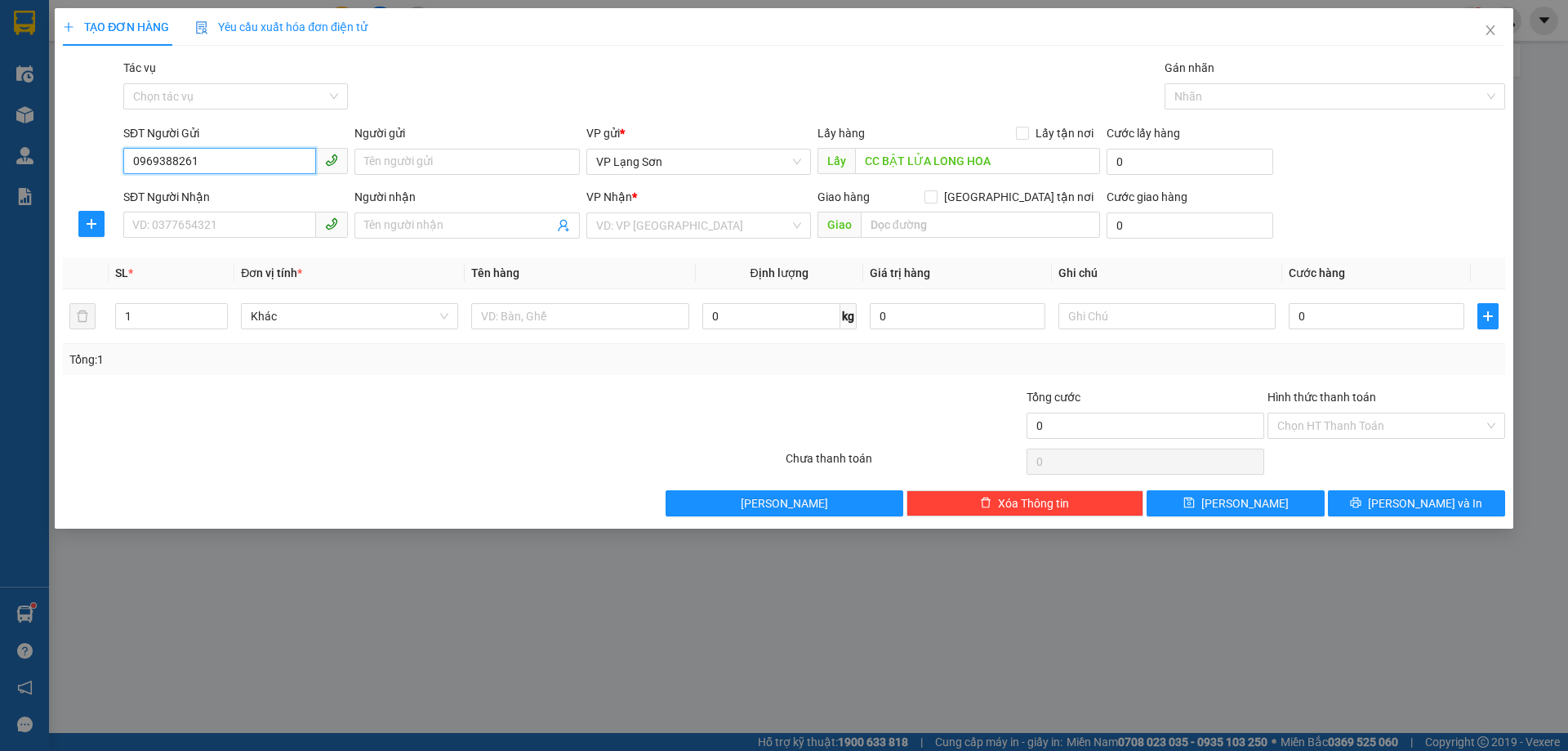
click at [137, 158] on input "0969388261" at bounding box center [219, 160] width 193 height 26
type input "0969388261"
click at [155, 224] on input "SĐT Người Nhận" at bounding box center [219, 225] width 193 height 26
type input "0983899207"
click at [473, 170] on input "Người gửi" at bounding box center [467, 161] width 225 height 26
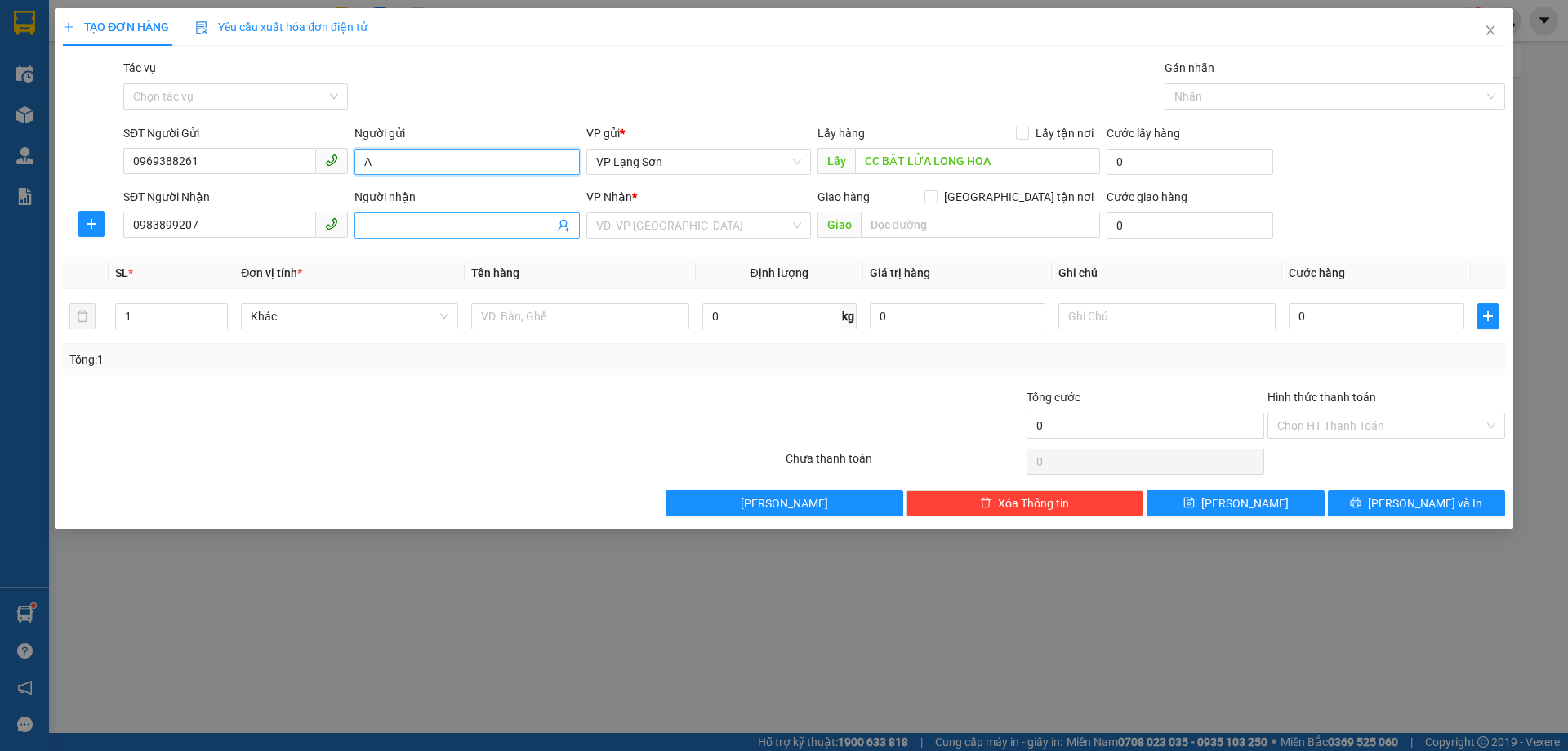
type input "A"
click at [459, 218] on input "Người nhận" at bounding box center [458, 226] width 189 height 18
type input "V"
click at [797, 221] on div "VD: VP [GEOGRAPHIC_DATA]" at bounding box center [699, 225] width 225 height 26
type input "B"
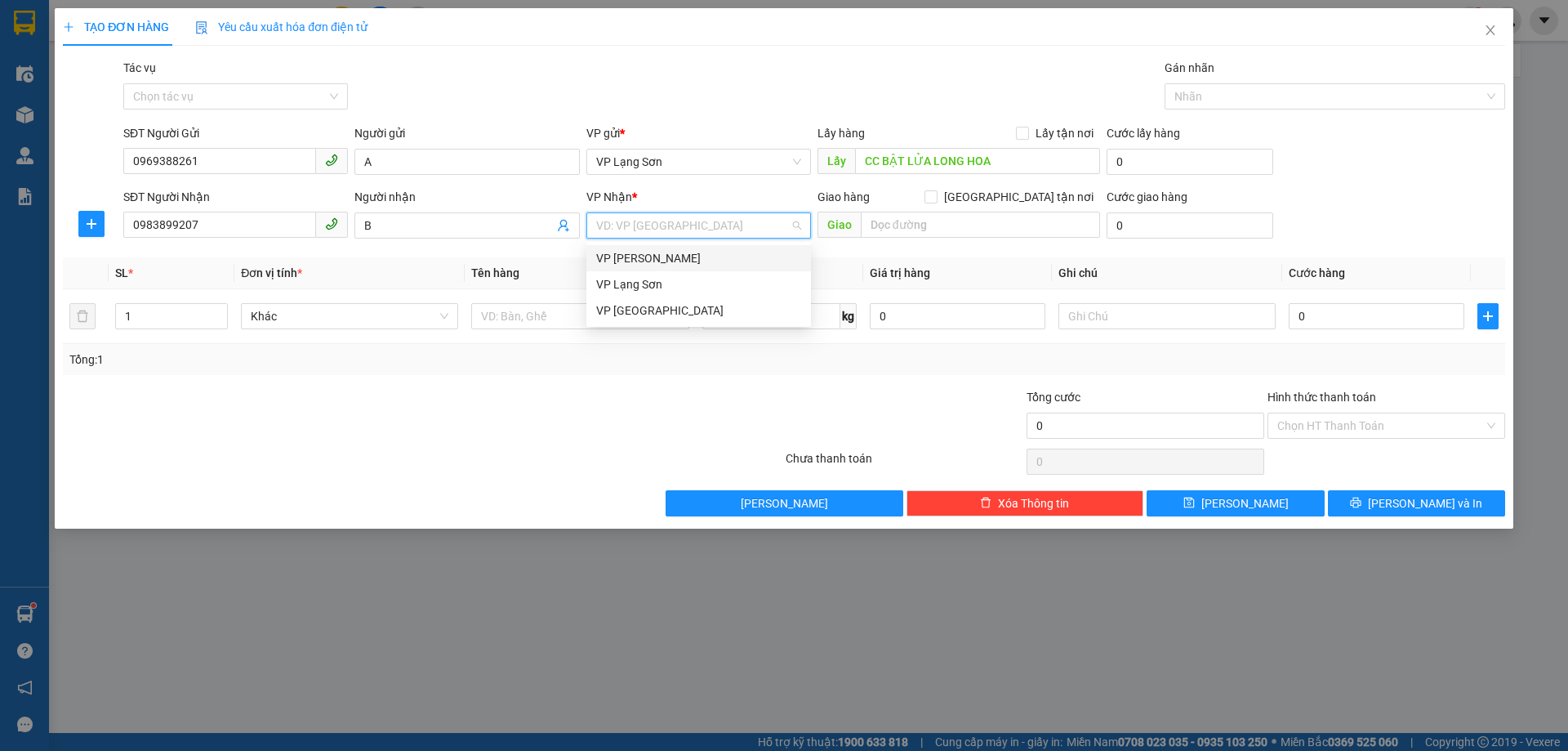
click at [695, 259] on div "VP [PERSON_NAME]" at bounding box center [698, 258] width 205 height 18
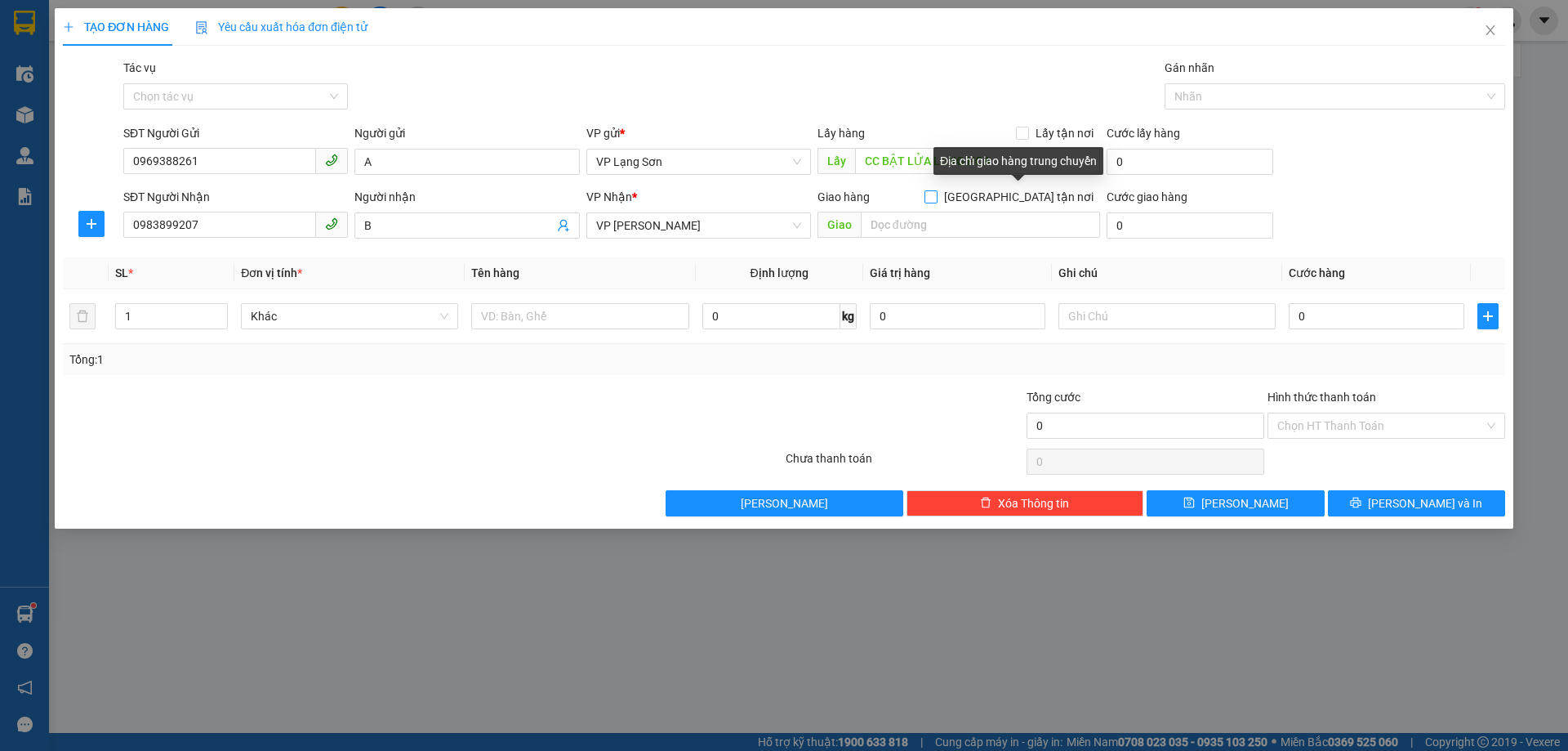
click at [936, 199] on input "[GEOGRAPHIC_DATA] tận nơi" at bounding box center [930, 196] width 11 height 11
checkbox input "true"
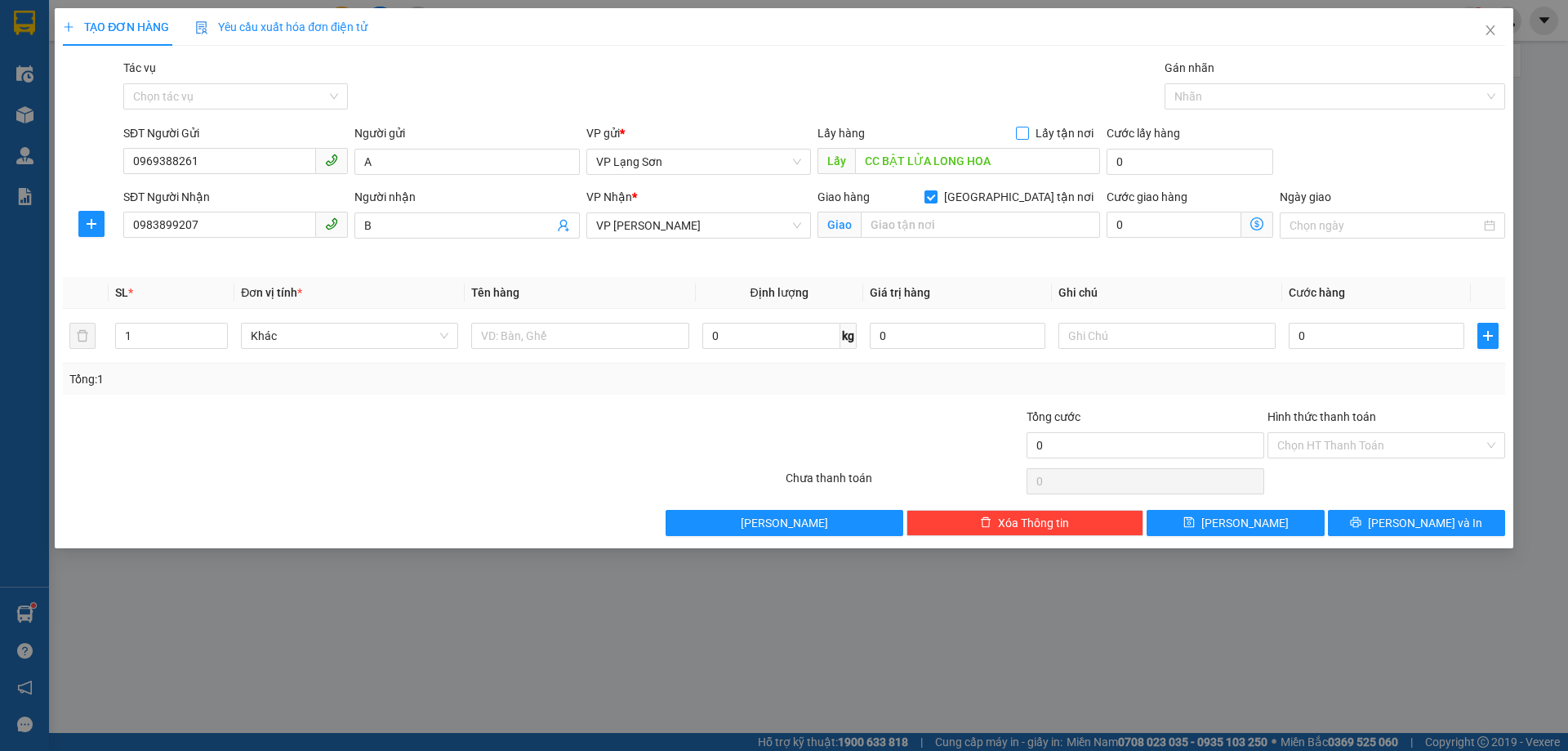
click at [1027, 130] on input "Lấy tận nơi" at bounding box center [1022, 132] width 11 height 11
checkbox input "true"
click at [896, 220] on input "text" at bounding box center [980, 225] width 240 height 26
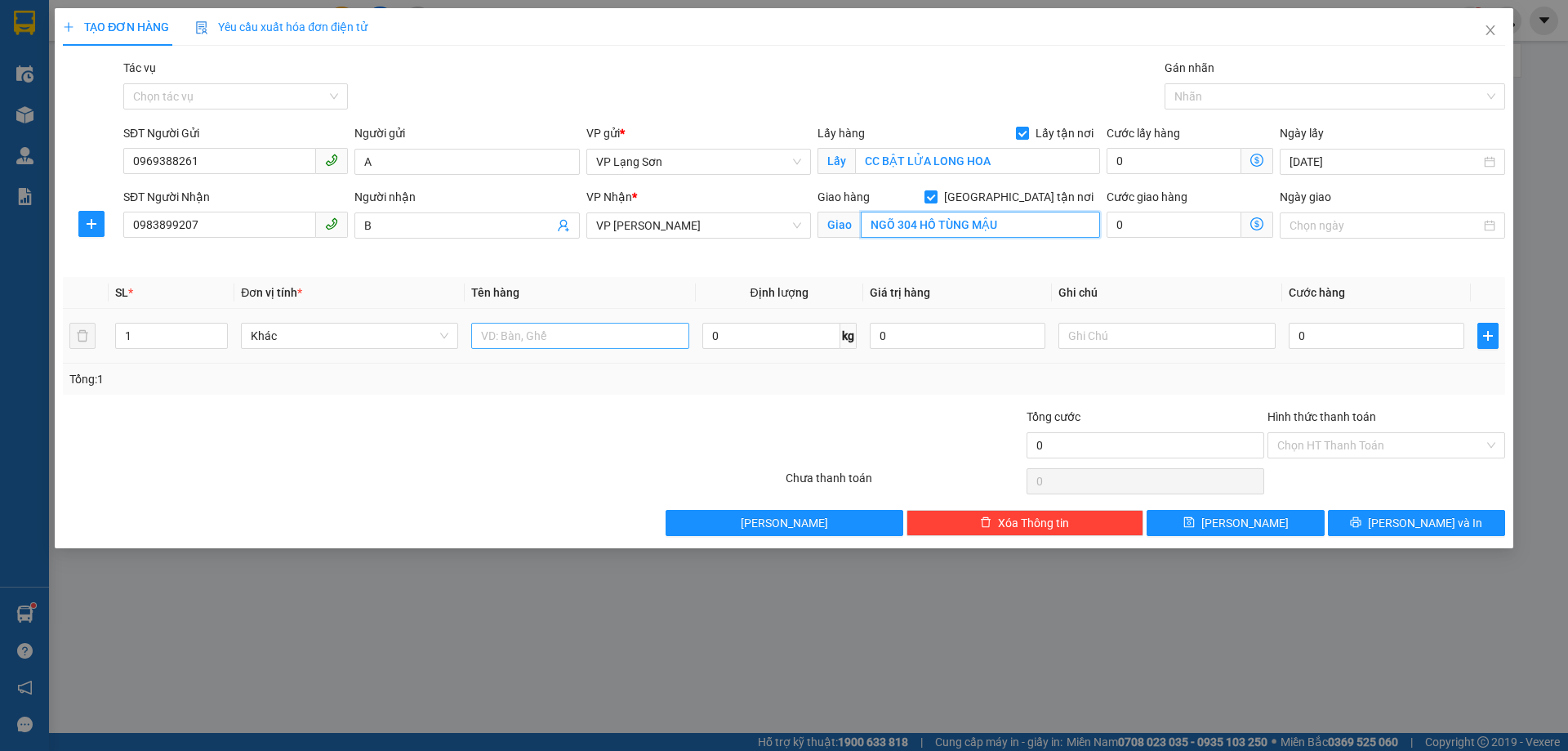
type input "NGÕ 304 HỒ TÙNG MẬU"
click at [592, 337] on input "text" at bounding box center [580, 335] width 217 height 26
type input "F"
type input "D"
type input "Đ"
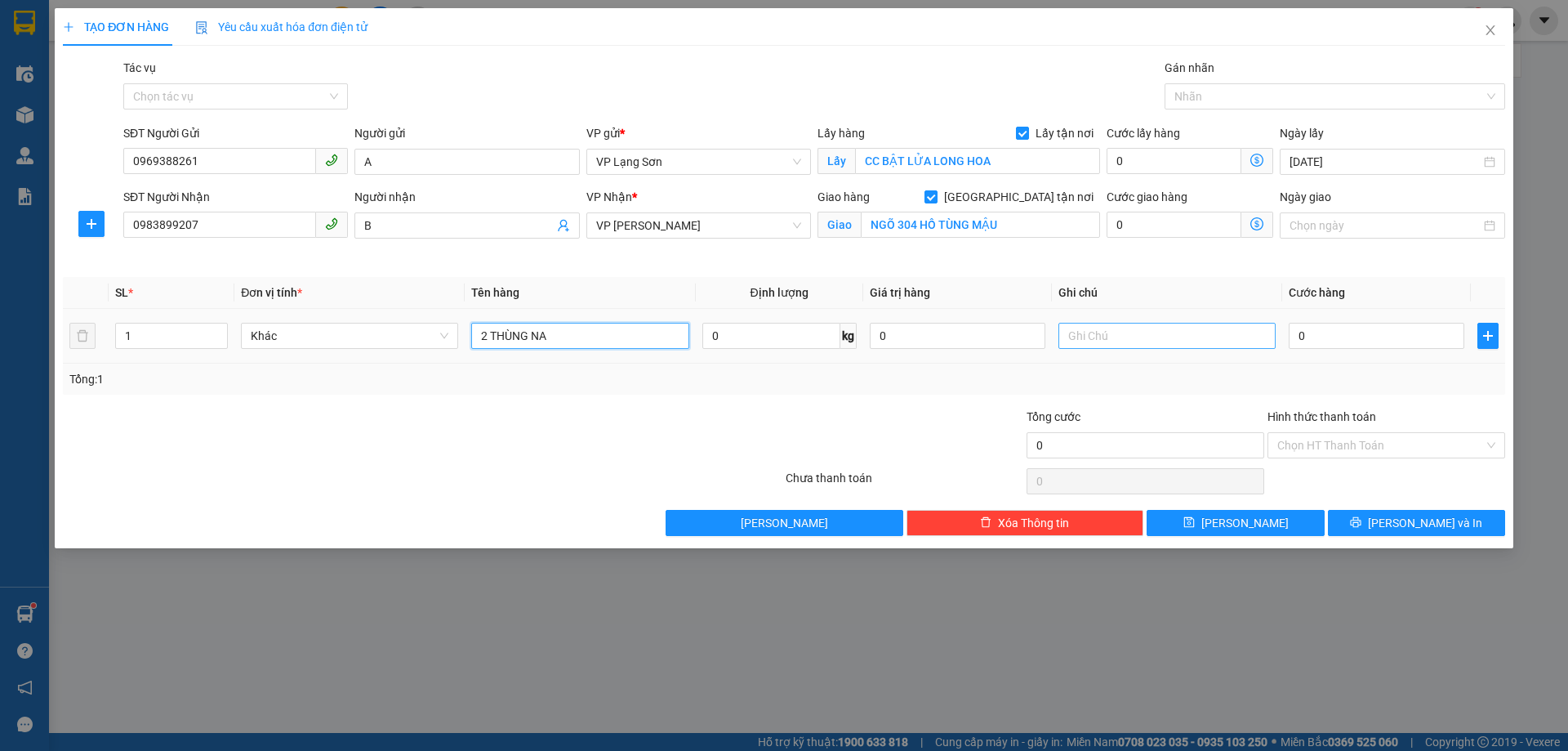
type input "2 THÙNG NA"
click at [1079, 332] on input "text" at bounding box center [1167, 335] width 217 height 26
type input "NG GỬI TT"
click at [1312, 346] on input "0" at bounding box center [1376, 335] width 176 height 26
type input "1"
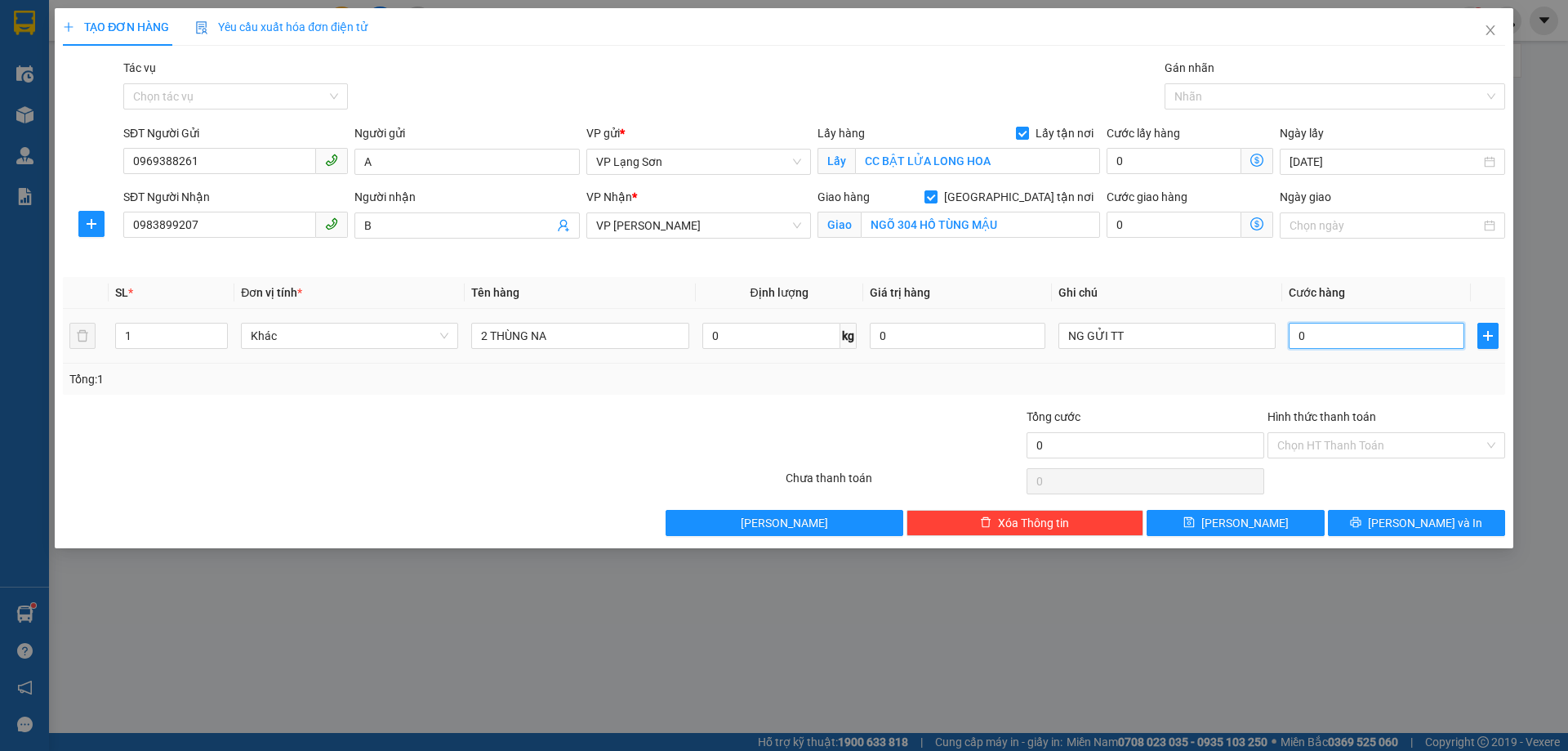
type input "1"
type input "15"
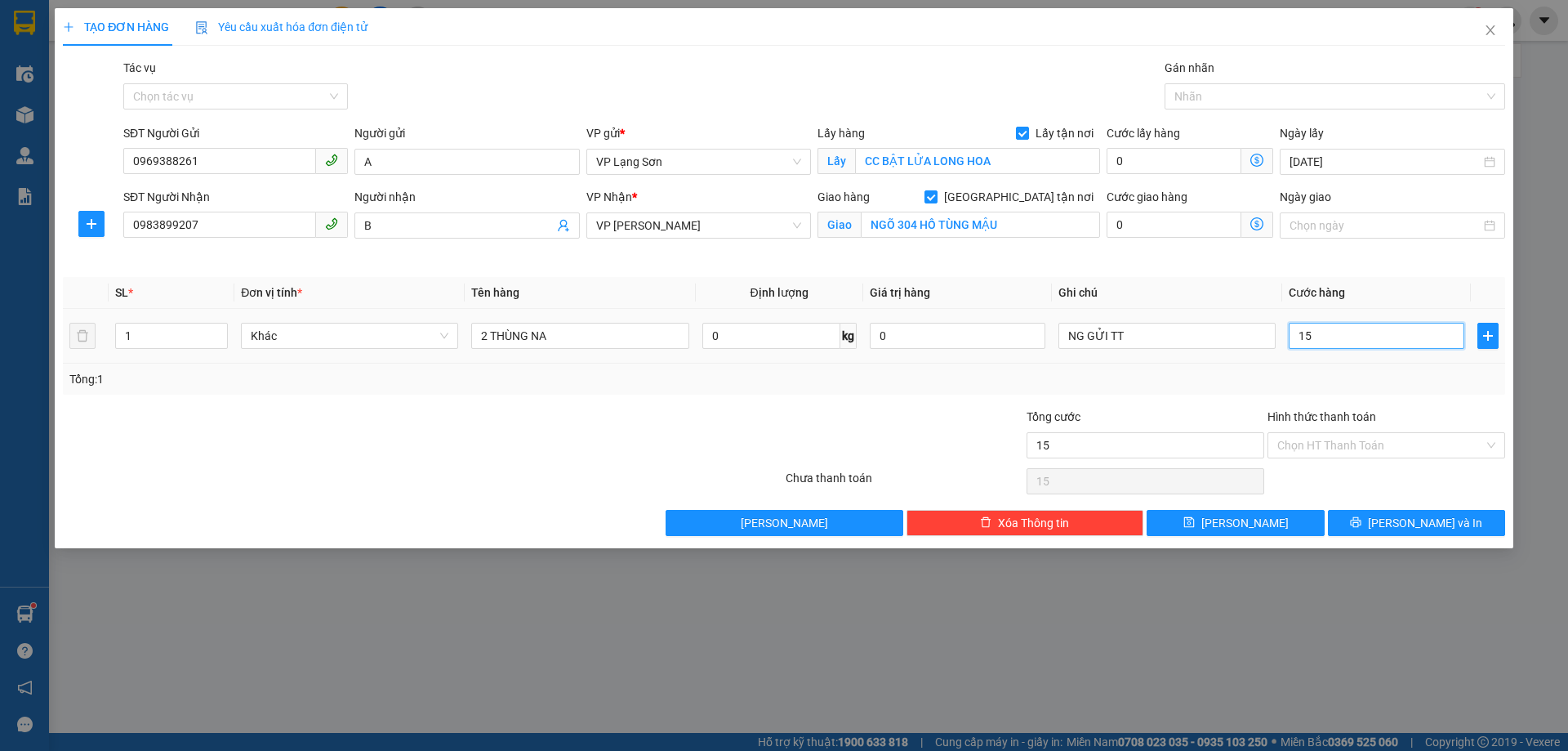
type input "150"
type input "1.500"
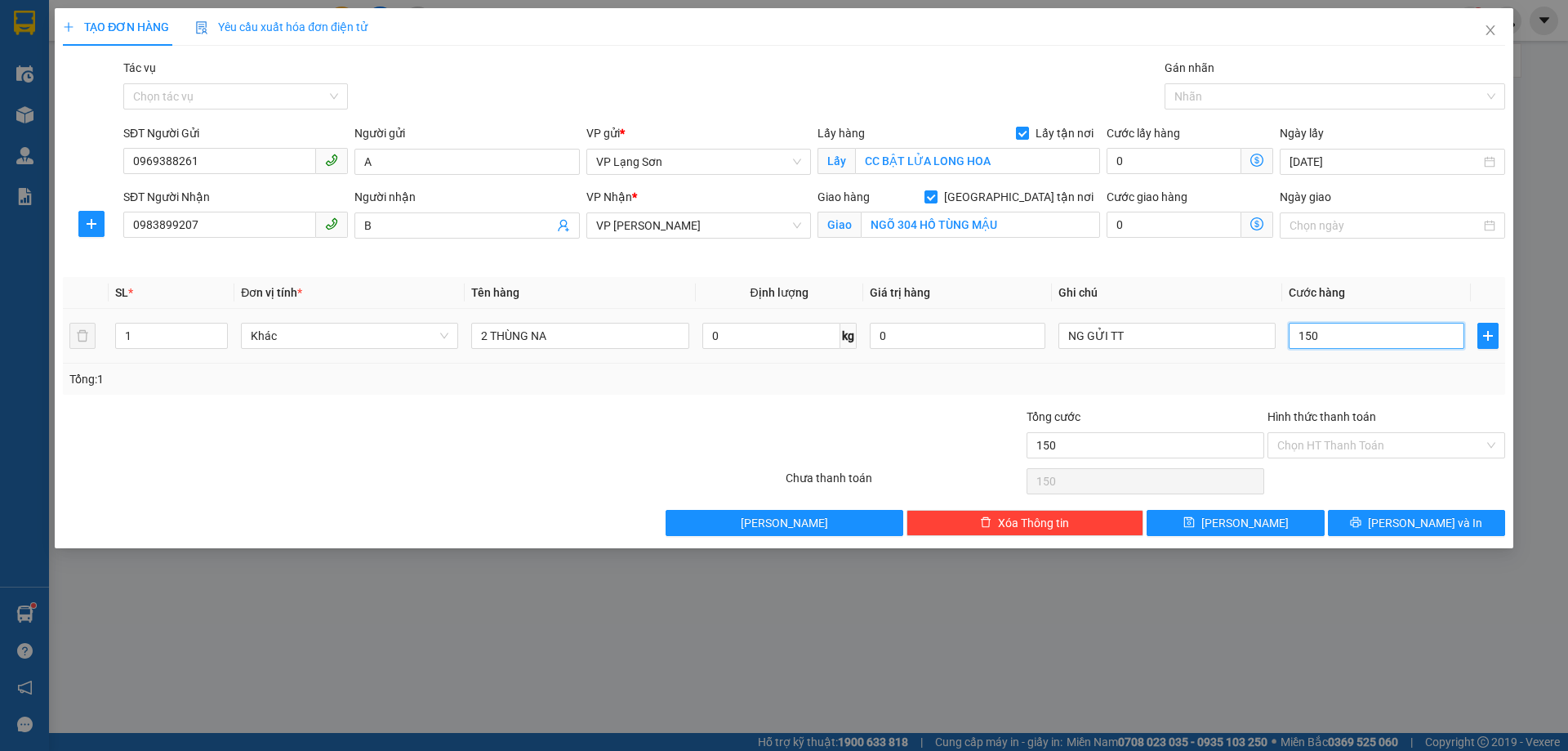
type input "1.500"
type input "15.000"
type input "150.000"
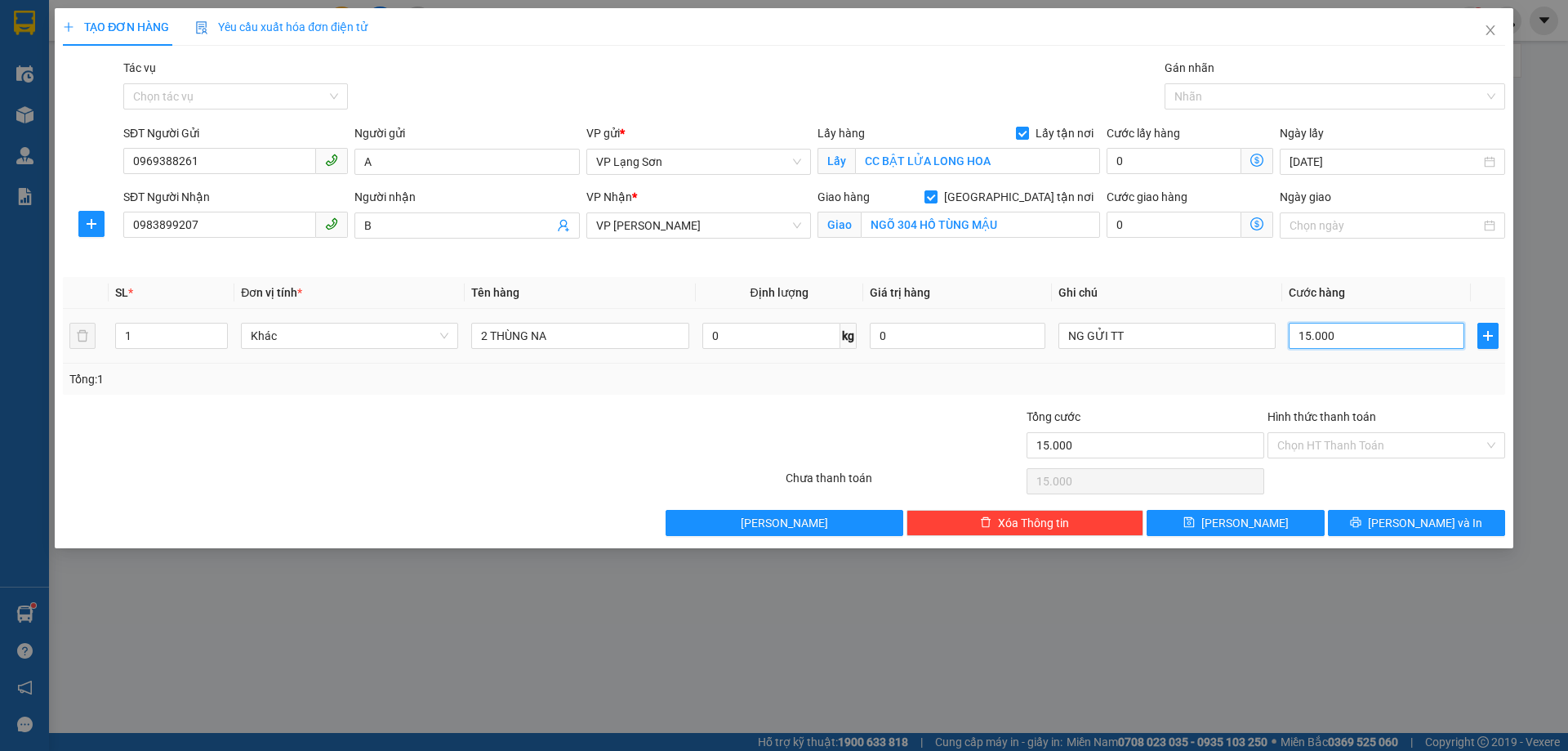
type input "150.000"
click at [1293, 94] on div at bounding box center [1327, 96] width 316 height 19
type input "150.000"
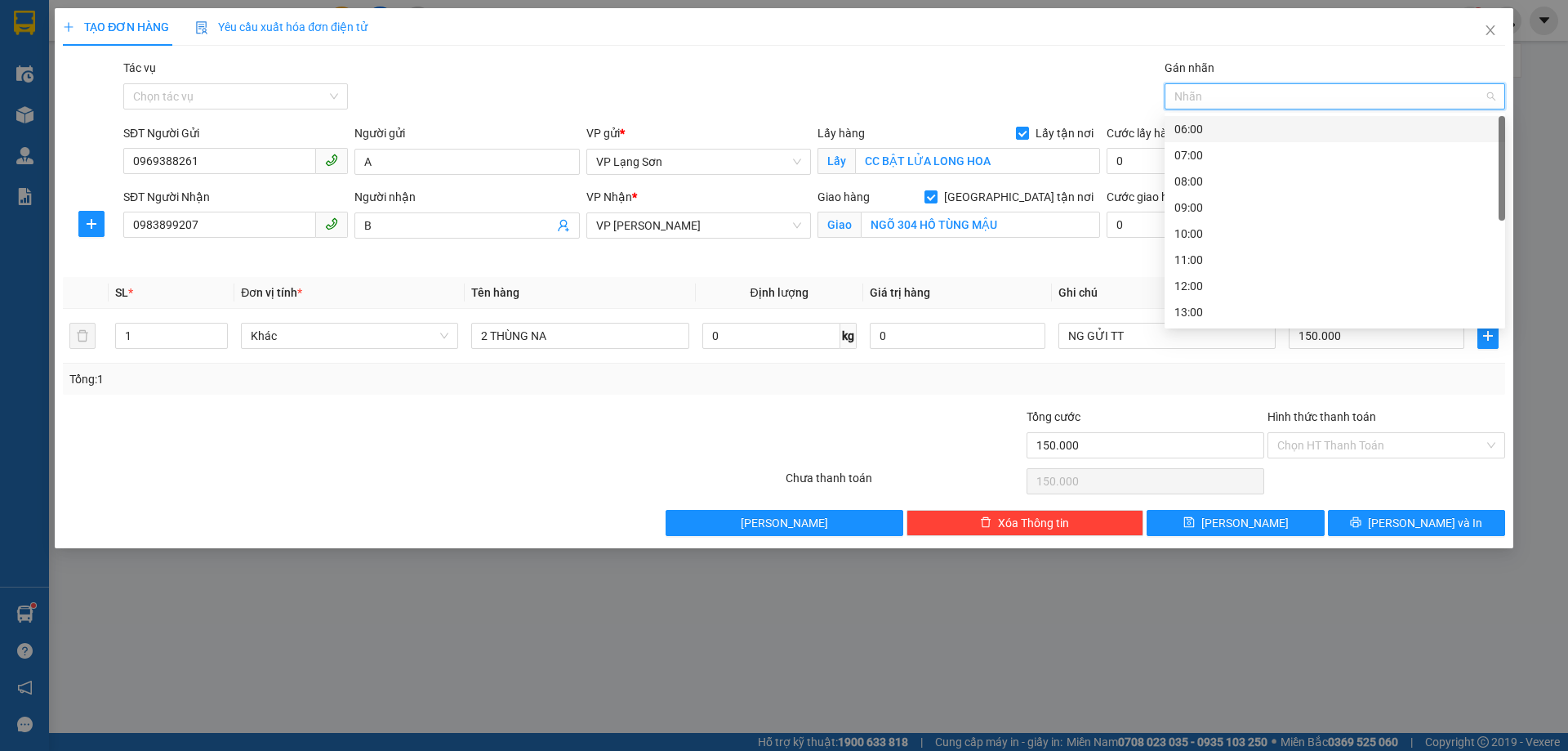
click at [1244, 129] on div "06:00" at bounding box center [1335, 129] width 321 height 18
click at [770, 383] on div "Tổng: 1" at bounding box center [783, 380] width 1429 height 18
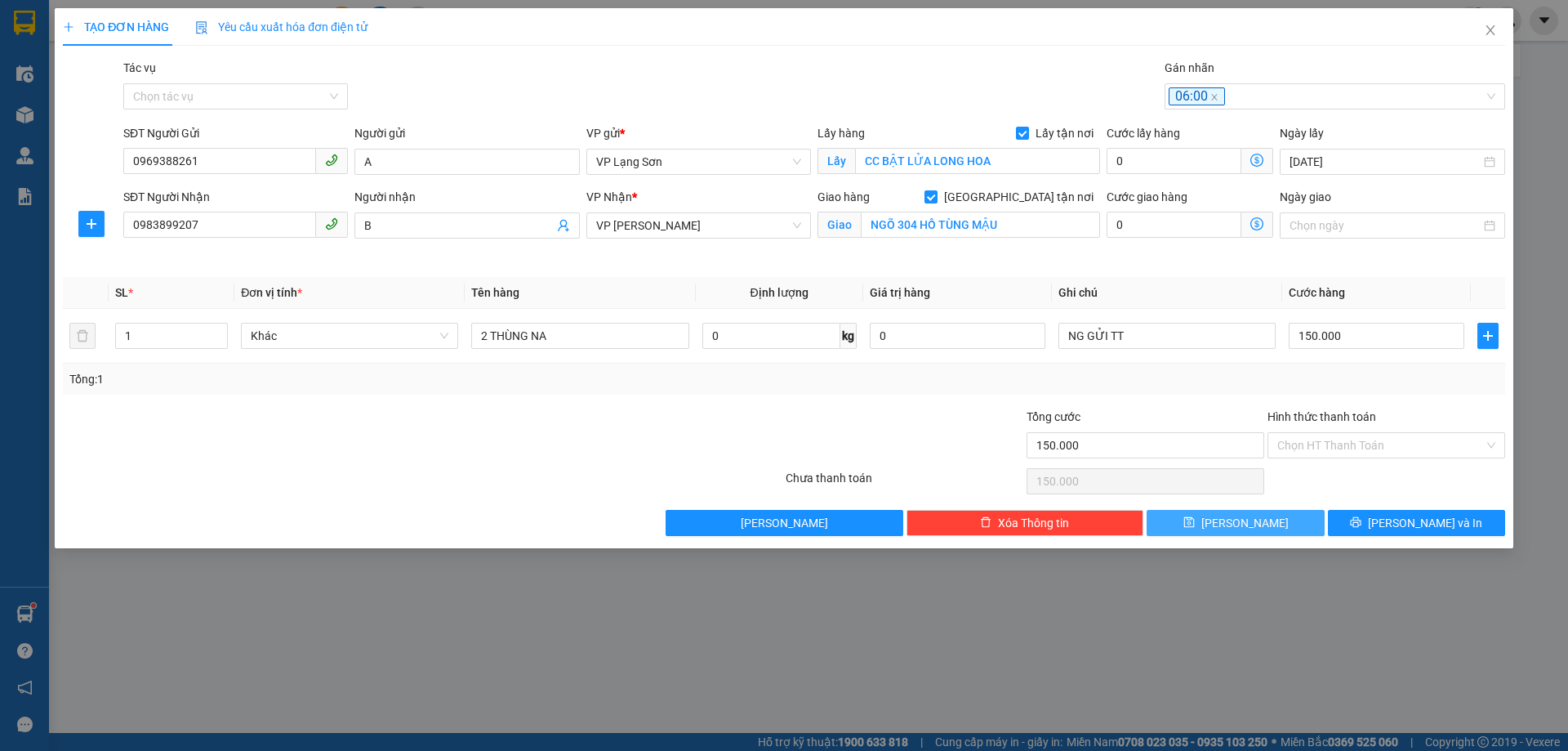
click at [1234, 532] on button "[PERSON_NAME]" at bounding box center [1235, 522] width 177 height 26
checkbox input "false"
type input "0"
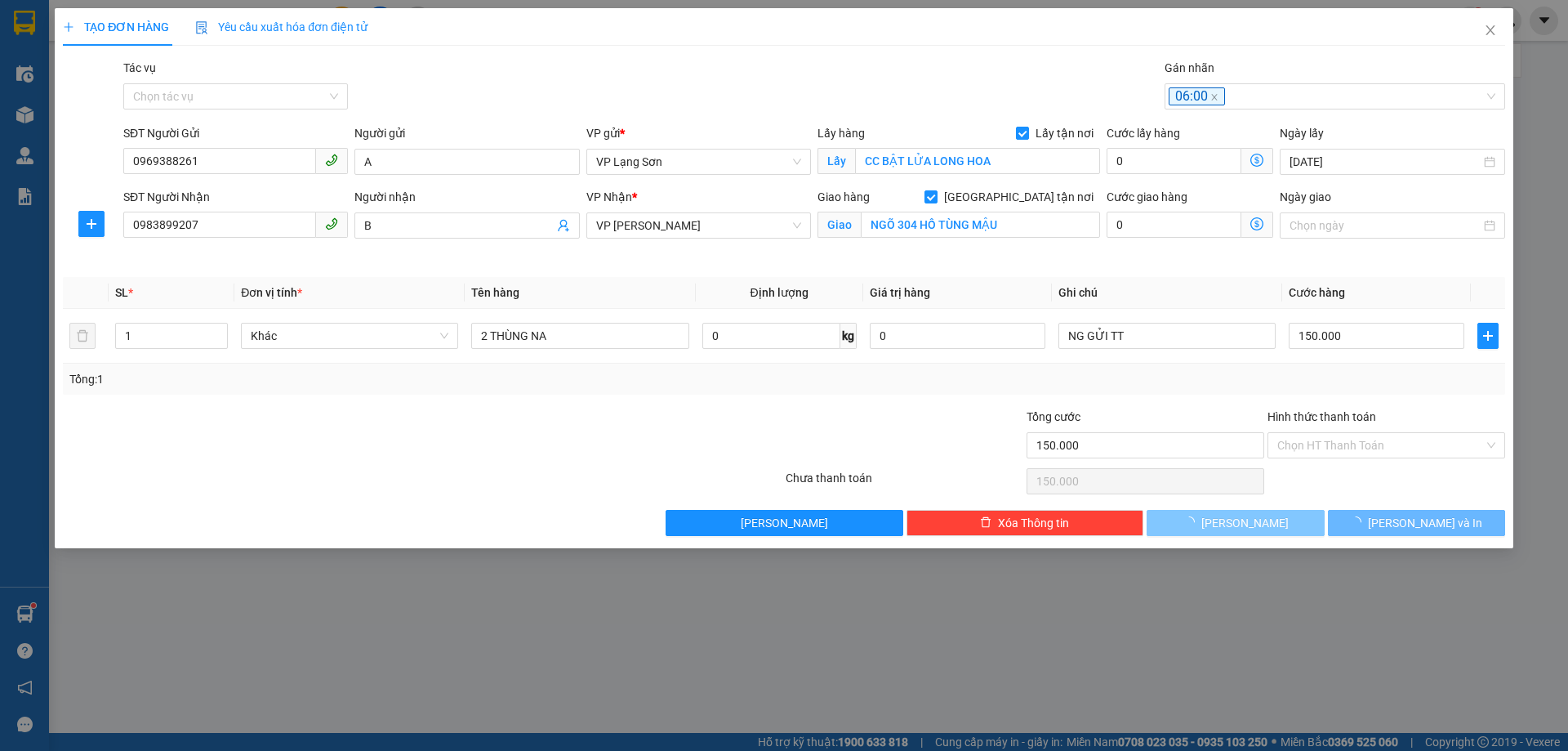
type input "0"
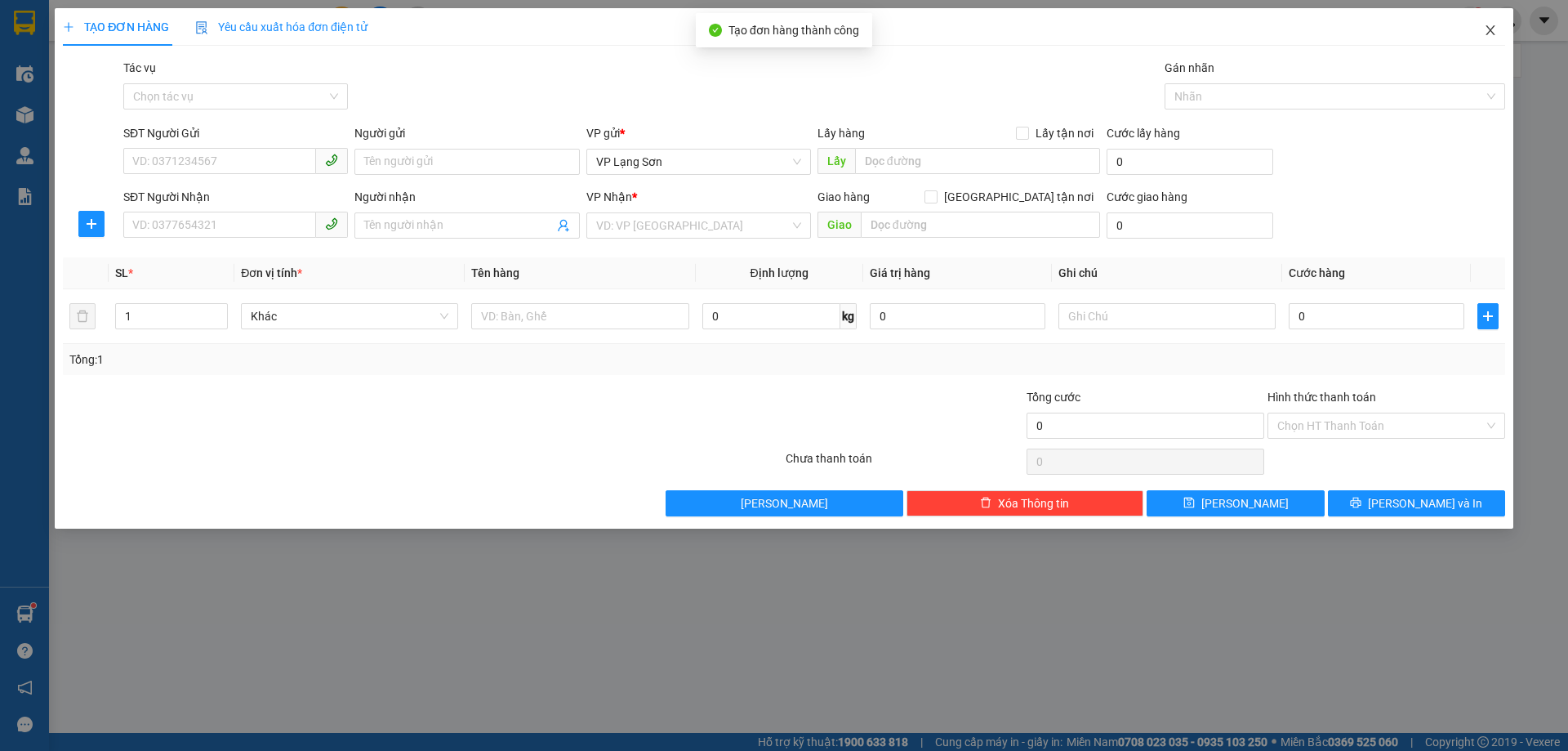
click at [1491, 33] on icon "close" at bounding box center [1491, 30] width 13 height 13
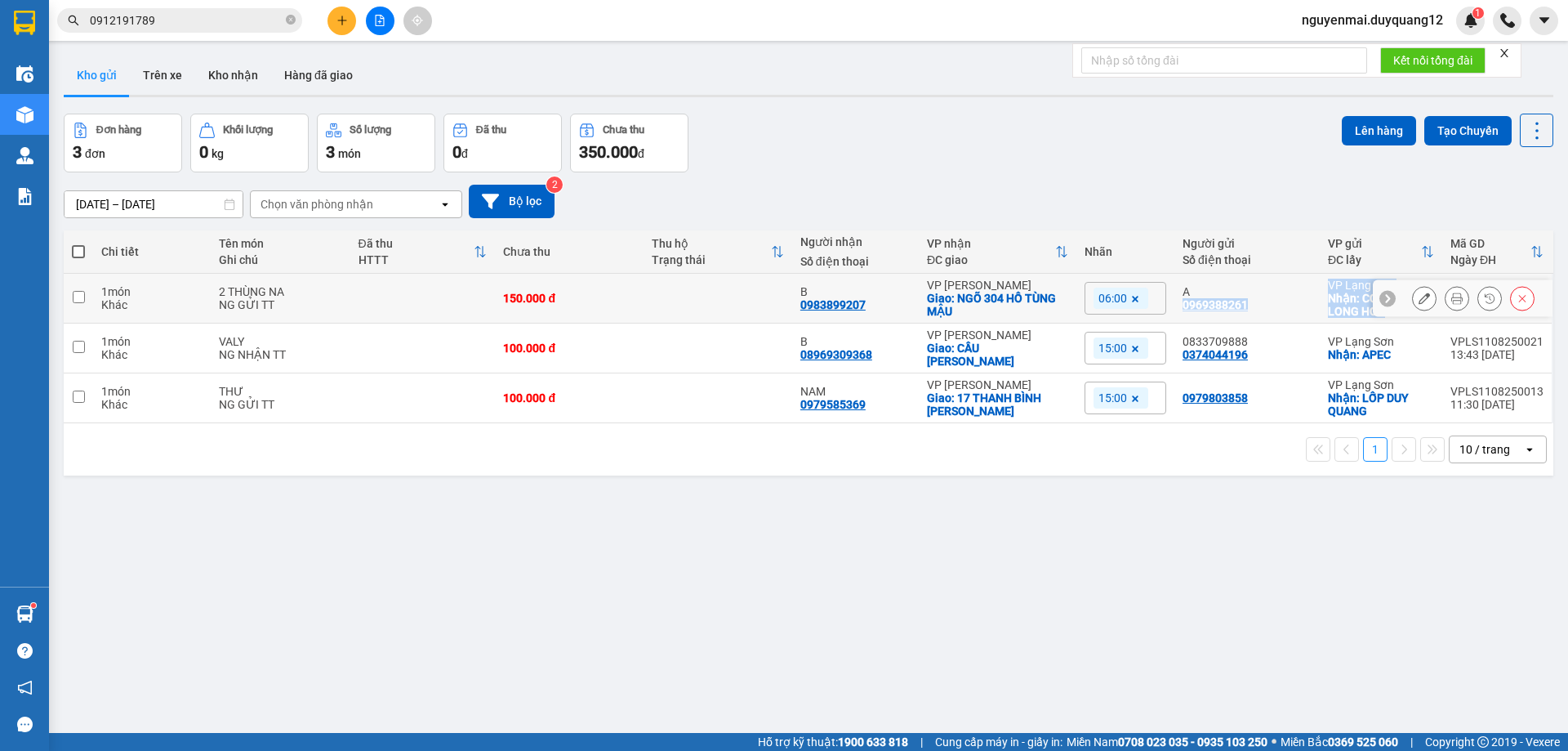
drag, startPoint x: 1175, startPoint y: 306, endPoint x: 1325, endPoint y: 299, distance: 150.2
click at [1378, 314] on tr "1 món Khác 2 THÙNG NA NG GỬI TT 150.000 đ B 0983899207 VP [PERSON_NAME]: NGÕ 30…" at bounding box center [808, 299] width 1490 height 50
checkbox input "true"
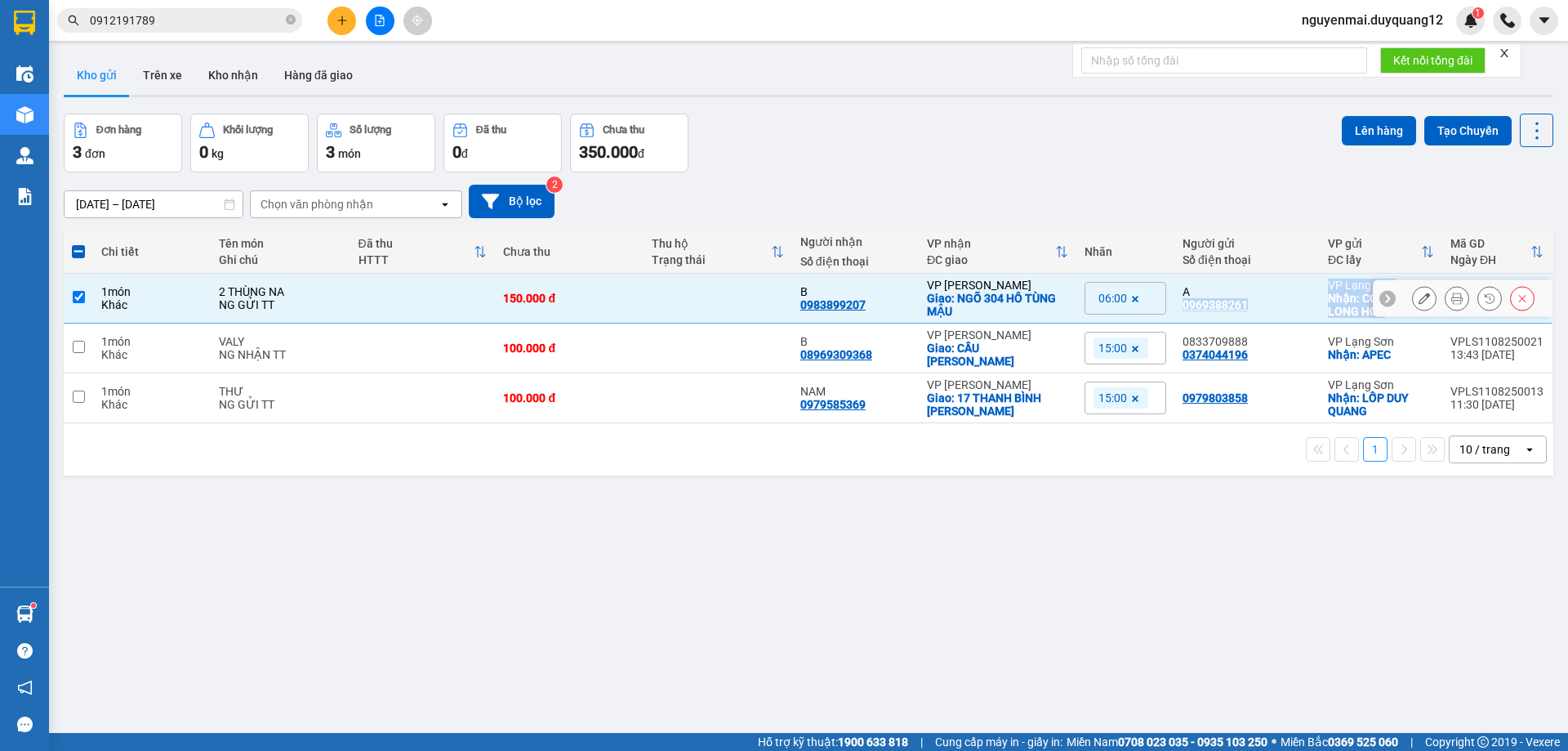
copy tr "0969388261 VP Lạng Sơn Nhận: CC BẬT LỬA LONG HOA VPLS1108250026 16:37 [DATE]"
